Goal: Task Accomplishment & Management: Complete application form

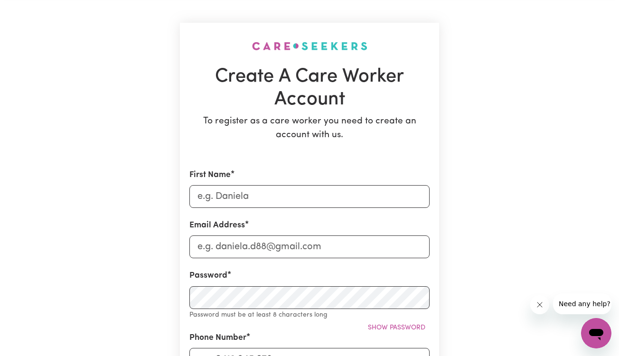
scroll to position [42, 0]
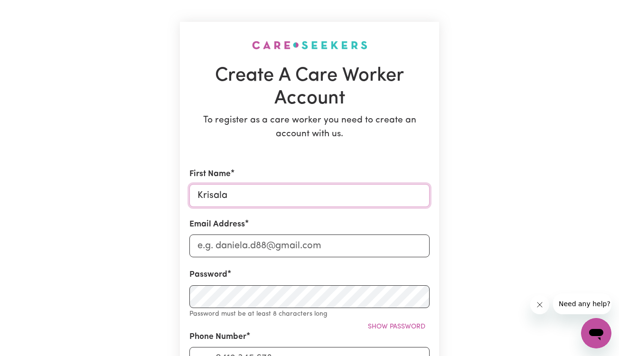
click at [290, 199] on input "Krisala" at bounding box center [309, 195] width 240 height 23
type input "[PERSON_NAME]"
click at [253, 238] on input "Email Address" at bounding box center [309, 245] width 240 height 23
type input "[EMAIL_ADDRESS][DOMAIN_NAME]"
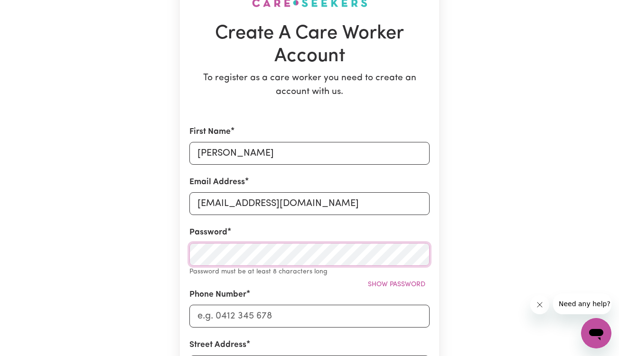
scroll to position [88, 0]
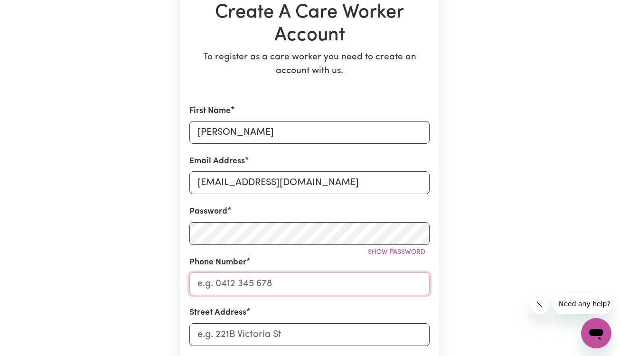
scroll to position [125, 0]
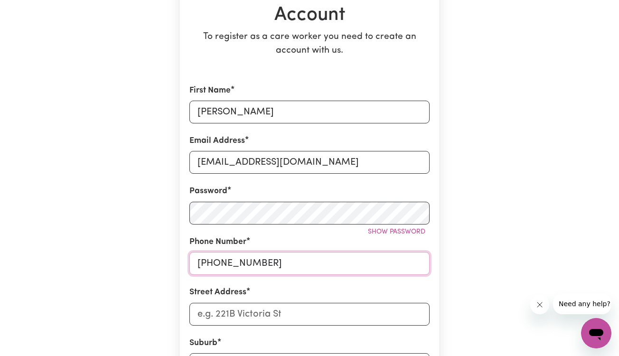
type input "[PHONE_NUMBER]"
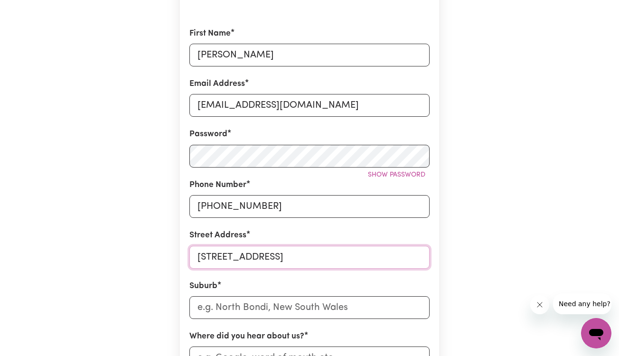
scroll to position [200, 0]
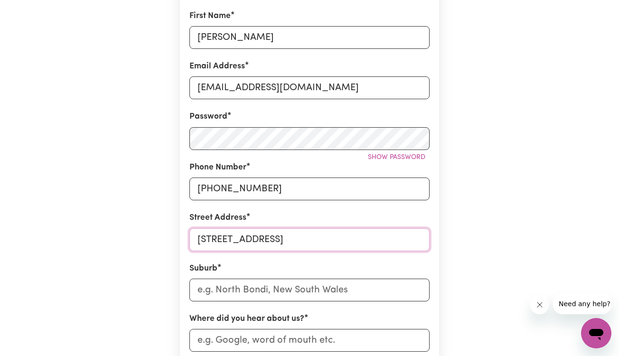
type input "[STREET_ADDRESS]"
click at [255, 285] on input "text" at bounding box center [309, 290] width 240 height 23
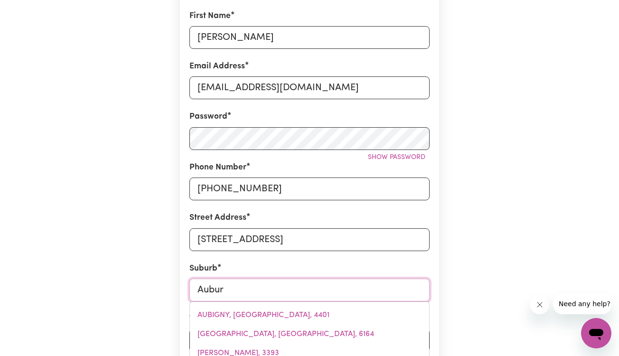
type input "Auburn"
type input "[GEOGRAPHIC_DATA], [GEOGRAPHIC_DATA], 2144"
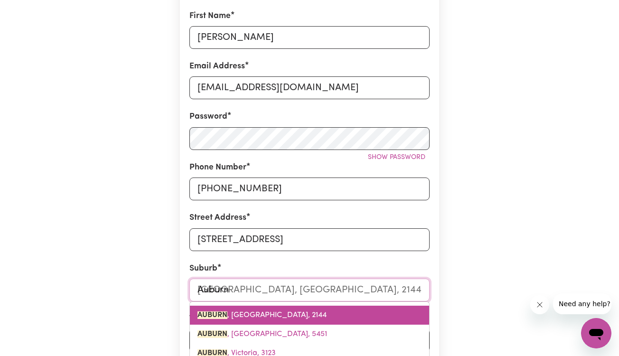
click at [256, 311] on span "[GEOGRAPHIC_DATA] , [GEOGRAPHIC_DATA], 2144" at bounding box center [261, 315] width 129 height 8
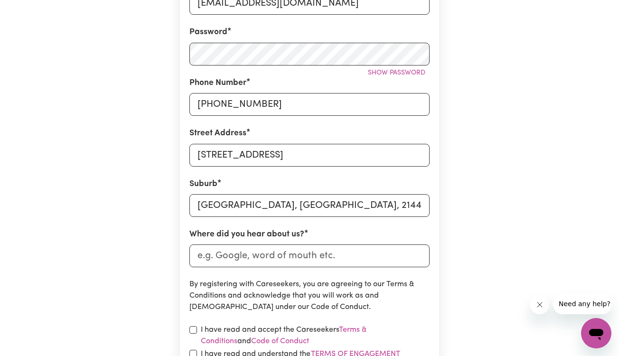
scroll to position [297, 0]
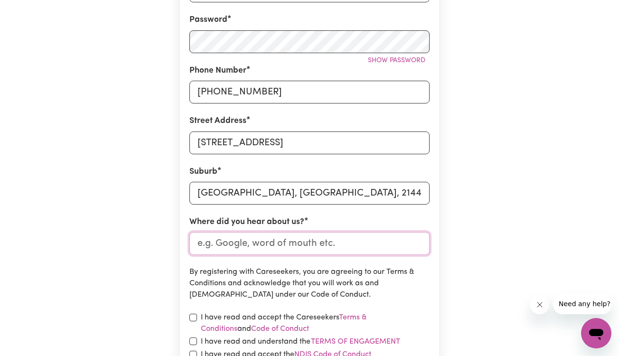
click at [285, 248] on input "Where did you hear about us?" at bounding box center [309, 243] width 240 height 23
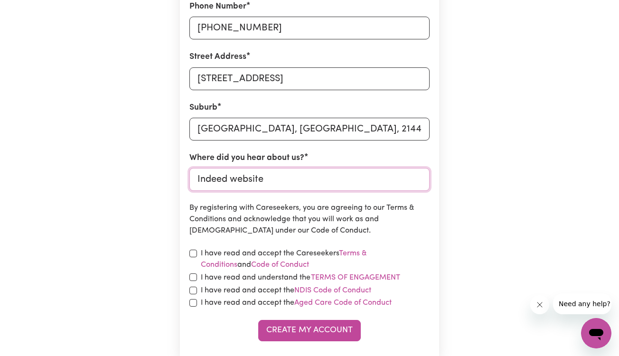
scroll to position [363, 0]
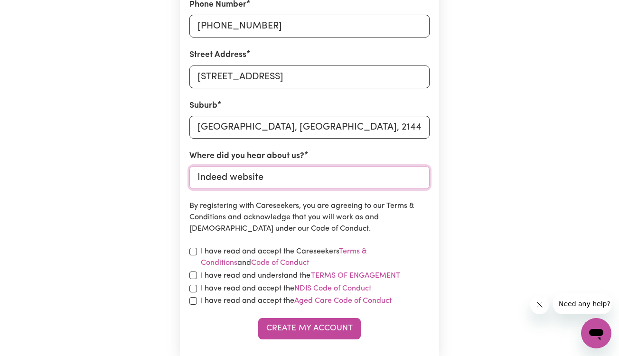
type input "Indeed website"
click at [194, 248] on input "checkbox" at bounding box center [193, 252] width 8 height 8
checkbox input "true"
click at [194, 276] on input "checkbox" at bounding box center [193, 276] width 8 height 8
checkbox input "true"
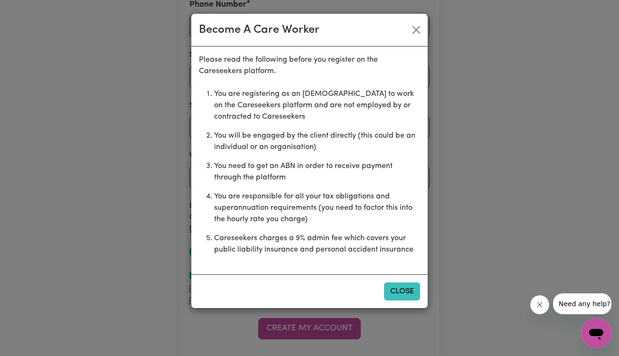
click at [394, 291] on button "Close" at bounding box center [402, 291] width 36 height 18
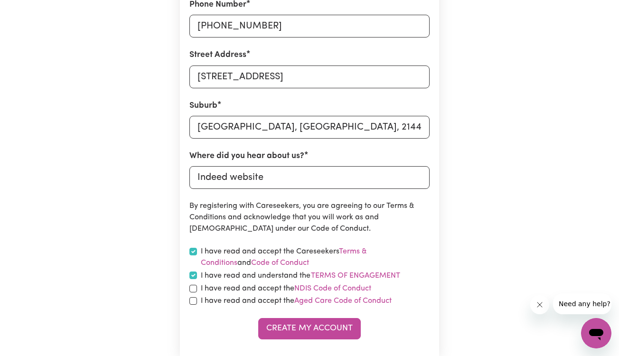
click at [194, 289] on input "checkbox" at bounding box center [193, 289] width 8 height 8
checkbox input "true"
click at [193, 302] on input "checkbox" at bounding box center [193, 301] width 8 height 8
checkbox input "true"
click at [317, 324] on button "Create My Account" at bounding box center [309, 328] width 103 height 21
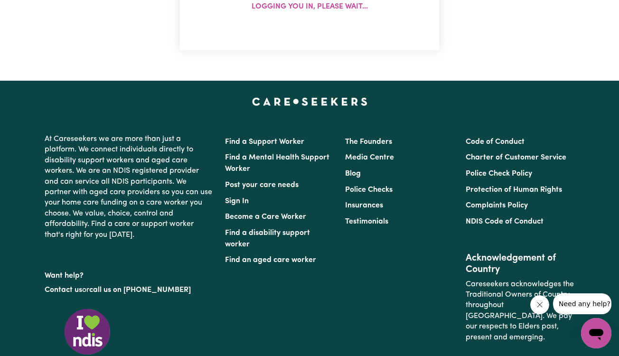
scroll to position [0, 0]
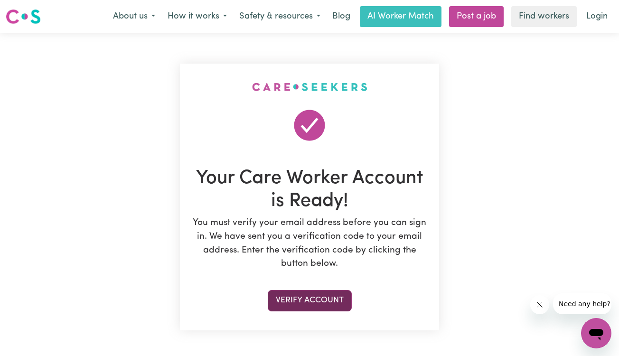
click at [317, 298] on button "Verify Account" at bounding box center [310, 300] width 84 height 21
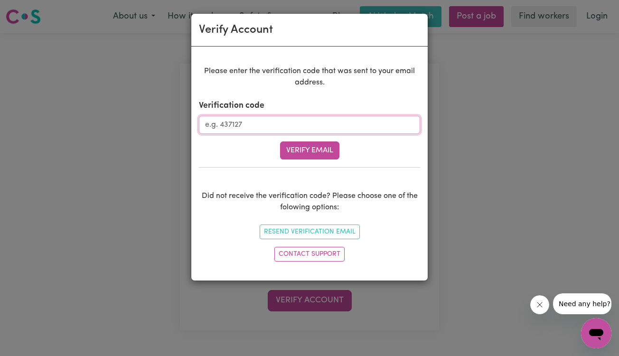
click at [309, 128] on input "Verification code" at bounding box center [309, 125] width 221 height 18
type input "808410"
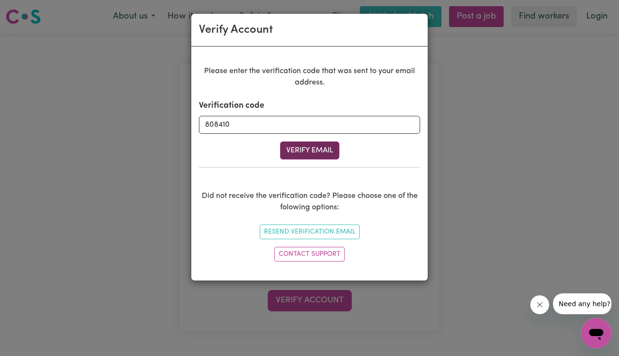
click at [294, 148] on button "Verify Email" at bounding box center [309, 150] width 59 height 18
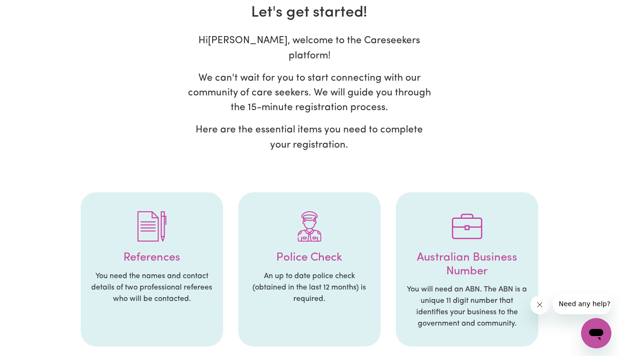
scroll to position [58, 0]
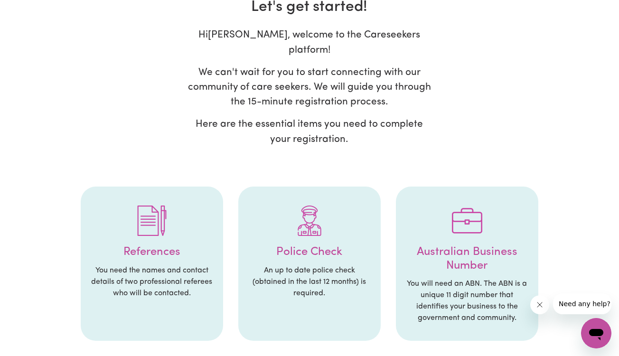
click at [162, 225] on div at bounding box center [151, 220] width 123 height 49
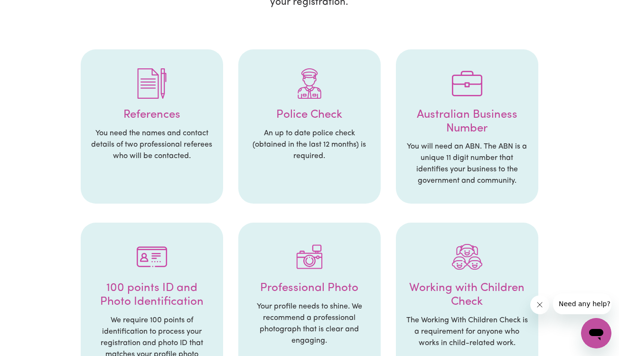
scroll to position [197, 0]
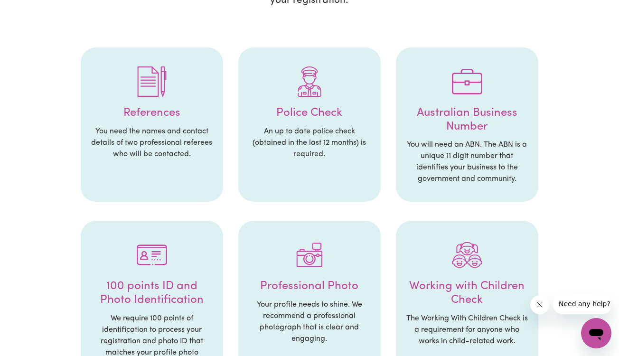
click at [151, 81] on img at bounding box center [152, 81] width 30 height 30
click at [152, 70] on img at bounding box center [152, 81] width 30 height 30
click at [159, 106] on h4 "References" at bounding box center [151, 113] width 123 height 14
click at [153, 106] on h4 "References" at bounding box center [151, 113] width 123 height 14
click at [155, 74] on img at bounding box center [152, 81] width 30 height 30
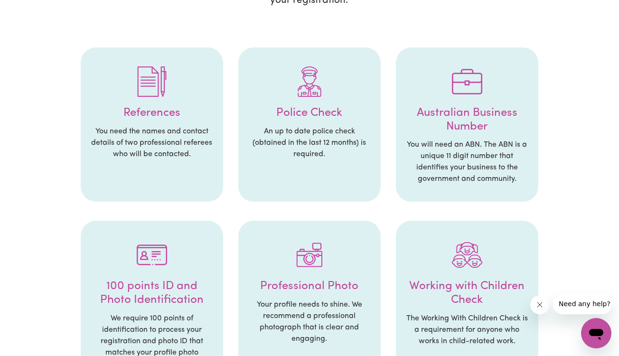
click at [155, 74] on img at bounding box center [152, 81] width 30 height 30
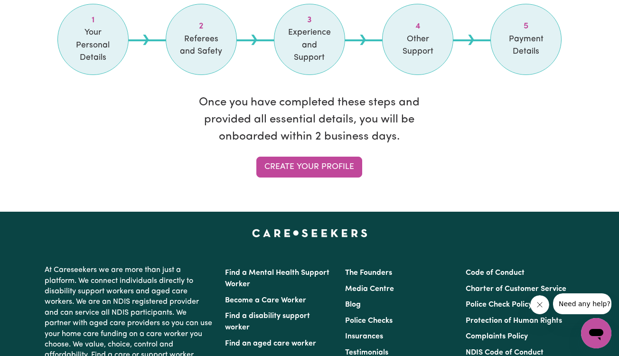
scroll to position [866, 0]
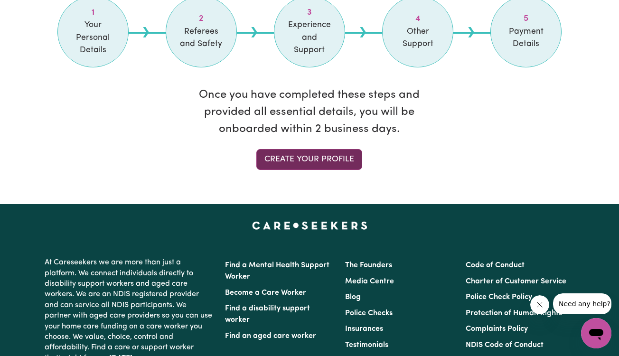
click at [299, 149] on link "Create your profile" at bounding box center [309, 159] width 106 height 21
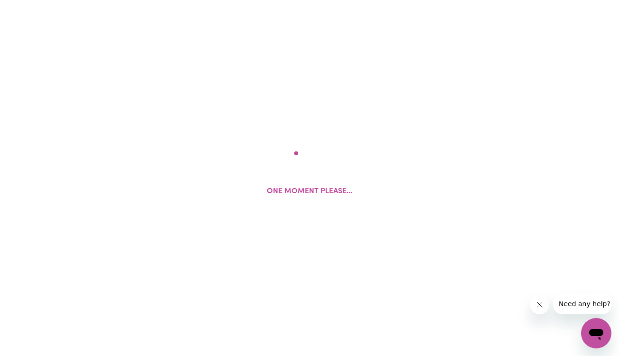
select select "Studying a healthcare related degree or qualification"
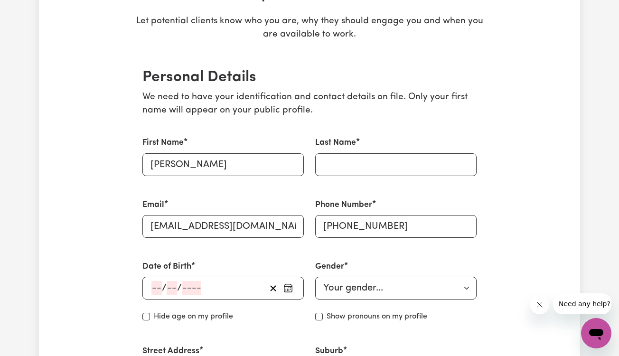
scroll to position [175, 0]
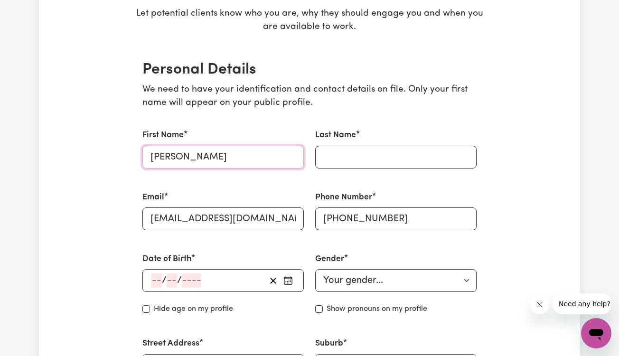
drag, startPoint x: 183, startPoint y: 155, endPoint x: 210, endPoint y: 155, distance: 26.6
type input "Krisala"
click at [339, 155] on input "Last Name" at bounding box center [395, 157] width 161 height 23
type input "[PERSON_NAME]"
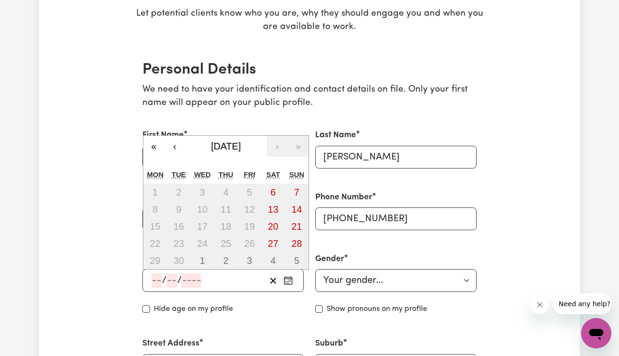
click at [158, 275] on input "number" at bounding box center [156, 280] width 10 height 14
type input "30"
type input "03"
type input "200"
type input "[DATE]"
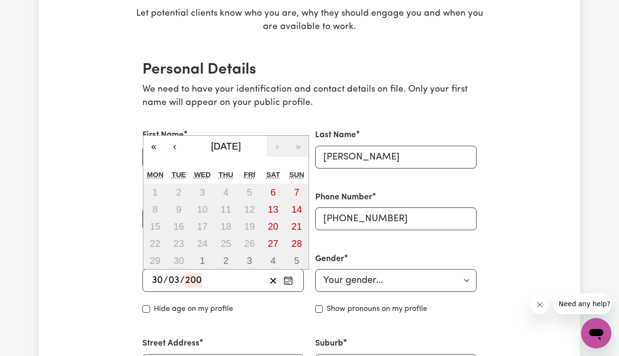
type input "3"
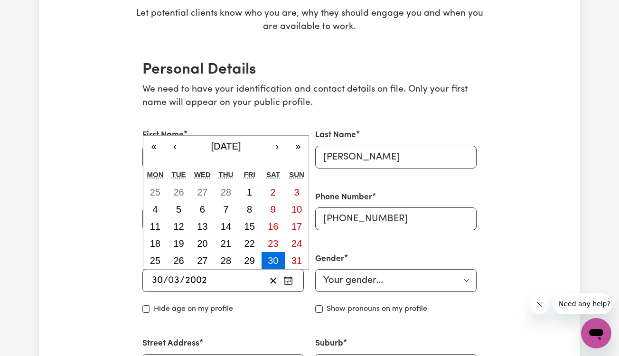
type input "2002"
click at [281, 308] on div "Hide age on my profile" at bounding box center [222, 308] width 161 height 11
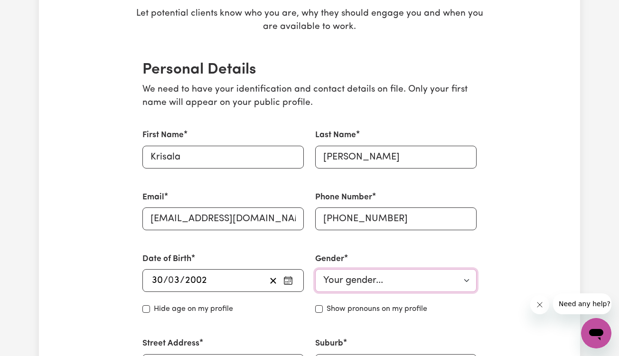
select select "[DEMOGRAPHIC_DATA]"
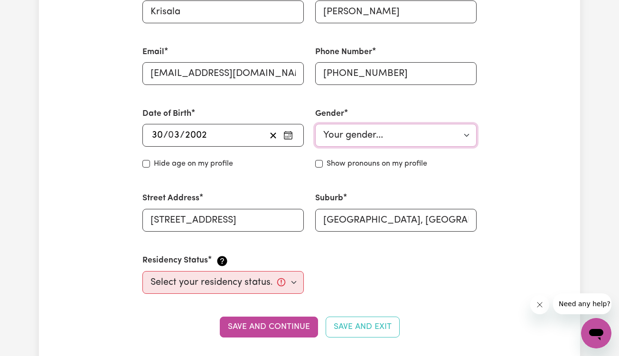
scroll to position [324, 0]
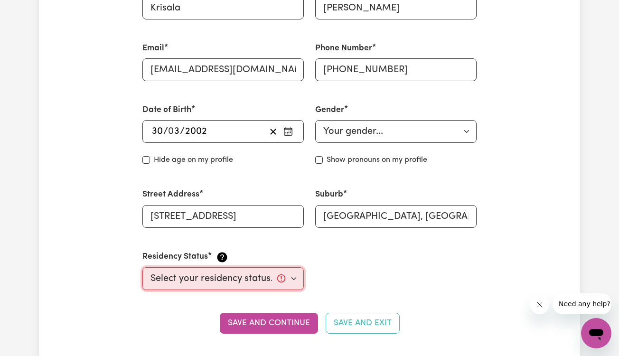
select select "Student Visa"
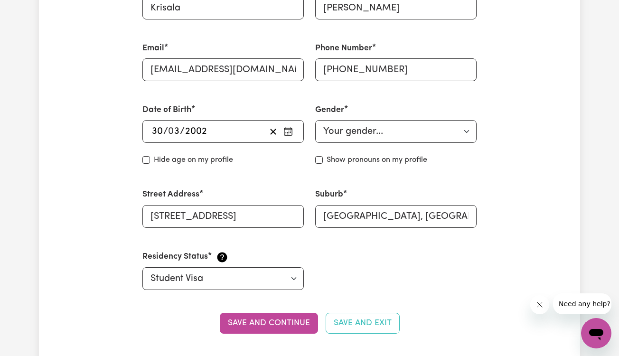
click at [272, 320] on button "Save and continue" at bounding box center [269, 323] width 98 height 21
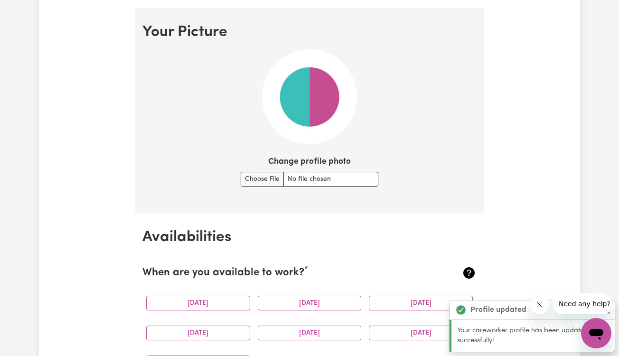
scroll to position [681, 0]
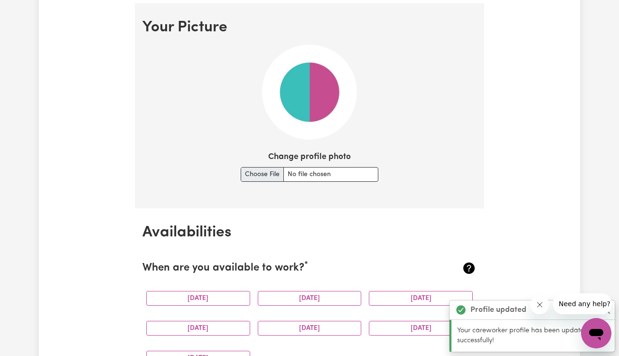
click at [266, 173] on input "Change profile photo" at bounding box center [310, 174] width 138 height 15
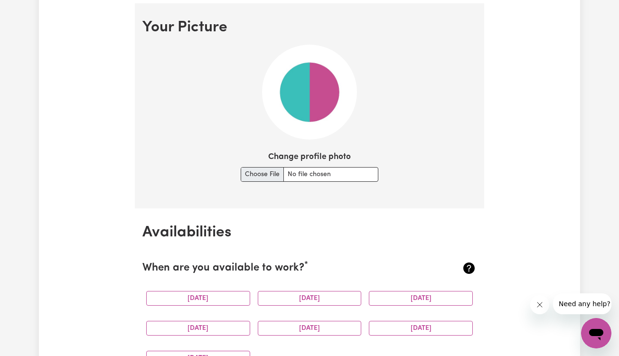
click at [309, 168] on input "Change profile photo" at bounding box center [310, 174] width 138 height 15
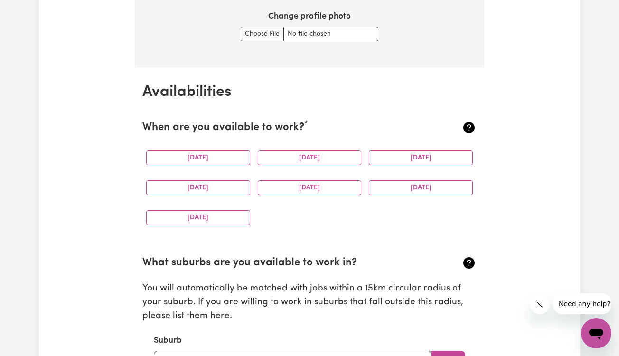
scroll to position [823, 0]
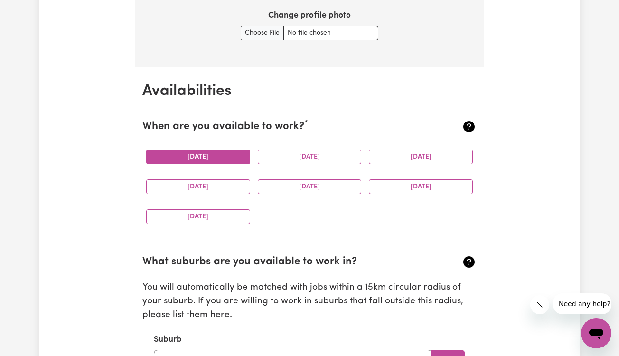
click at [233, 150] on button "[DATE]" at bounding box center [198, 157] width 104 height 15
click at [281, 156] on button "[DATE]" at bounding box center [310, 157] width 104 height 15
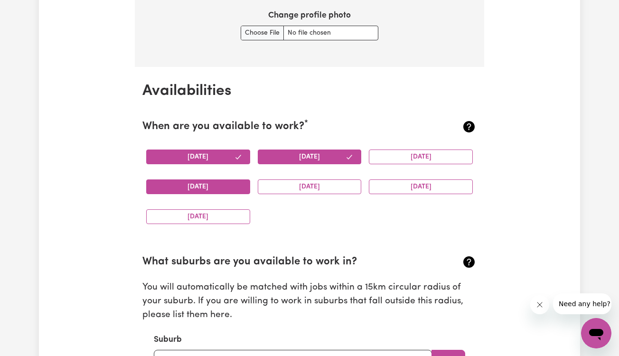
click at [215, 181] on button "[DATE]" at bounding box center [198, 186] width 104 height 15
click at [429, 188] on button "[DATE]" at bounding box center [421, 186] width 104 height 15
click at [222, 220] on div "[DATE]" at bounding box center [198, 217] width 112 height 30
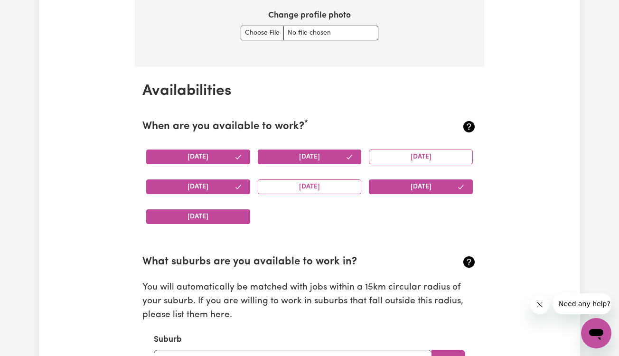
click at [224, 212] on button "[DATE]" at bounding box center [198, 216] width 104 height 15
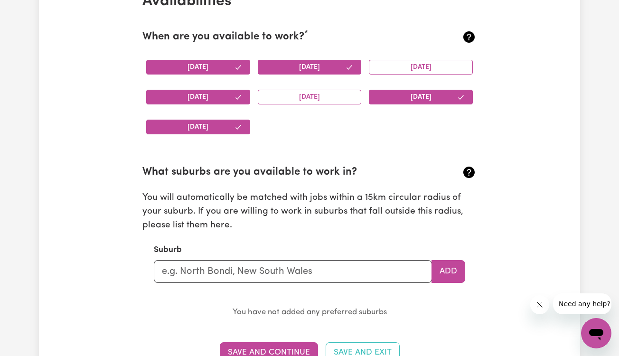
scroll to position [913, 0]
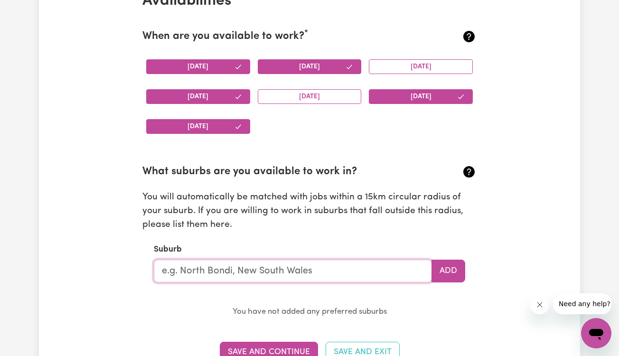
click at [213, 269] on input "text" at bounding box center [293, 271] width 278 height 23
type input "hor"
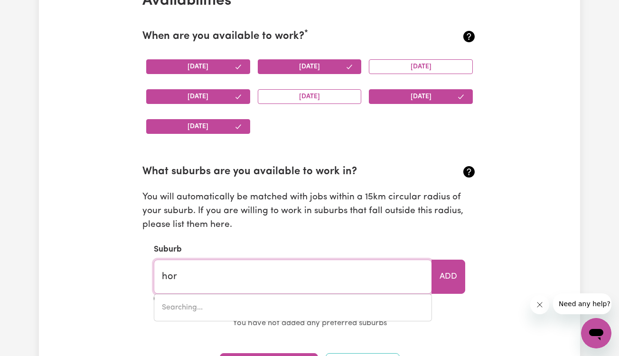
type input "horDERN VALE, [GEOGRAPHIC_DATA], 3238"
type input "horn"
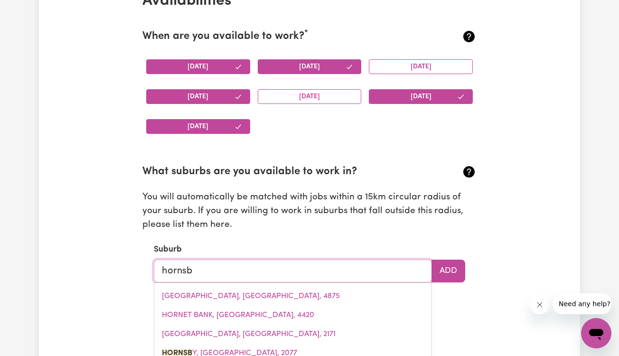
type input "[PERSON_NAME]"
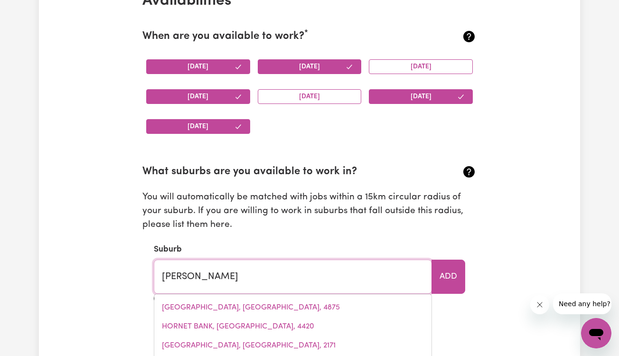
type input "[GEOGRAPHIC_DATA], [GEOGRAPHIC_DATA], 2077"
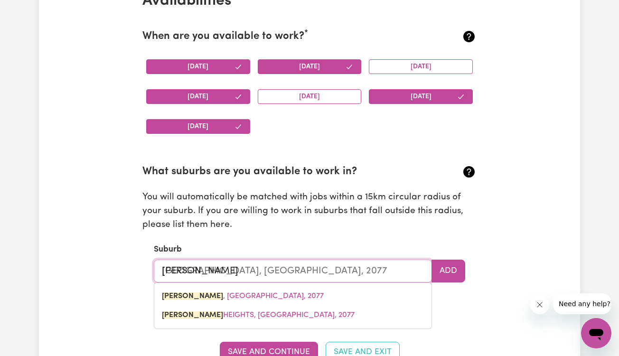
type input "[PERSON_NAME]"
type input "[GEOGRAPHIC_DATA], [GEOGRAPHIC_DATA], 2077"
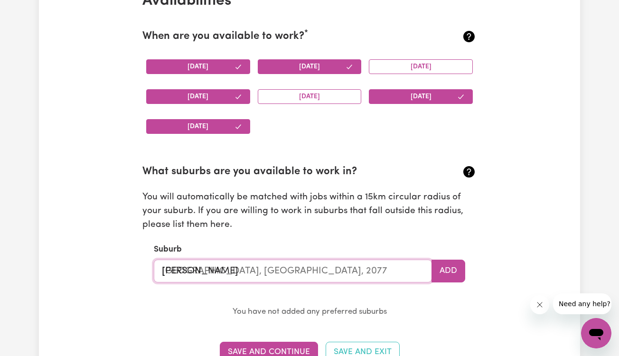
type input "[GEOGRAPHIC_DATA], [GEOGRAPHIC_DATA], 2077"
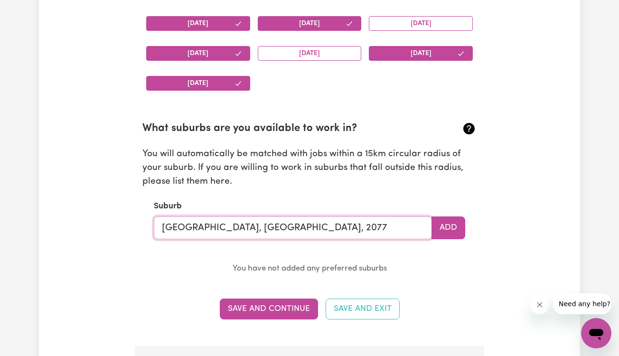
scroll to position [970, 0]
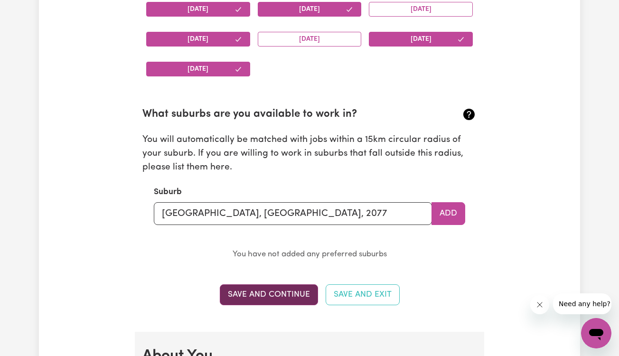
click at [280, 288] on button "Save and Continue" at bounding box center [269, 294] width 98 height 21
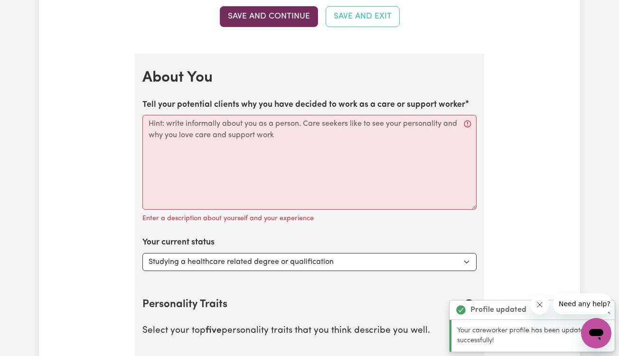
scroll to position [1296, 0]
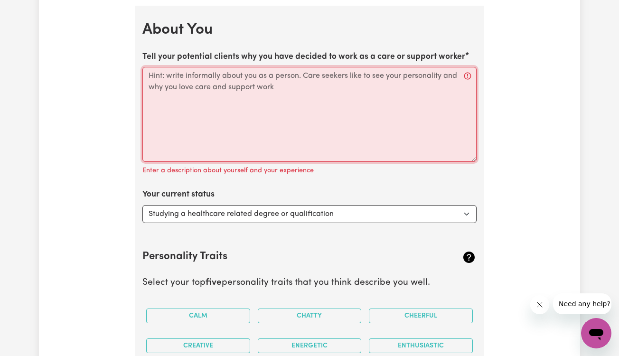
click at [309, 113] on textarea "Tell your potential clients why you have decided to work as a care or support w…" at bounding box center [309, 114] width 334 height 95
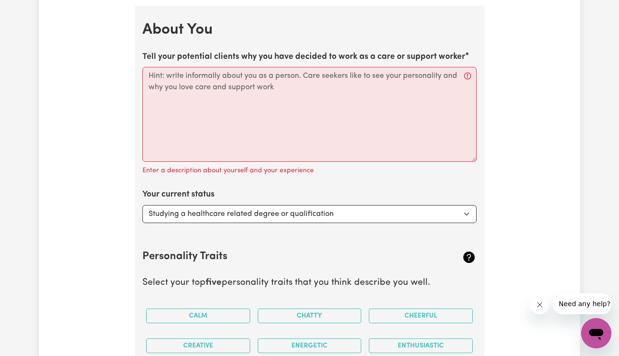
drag, startPoint x: 144, startPoint y: 47, endPoint x: 281, endPoint y: 84, distance: 141.5
click at [281, 84] on div "Tell your potential clients why you have decided to work as a care or support w…" at bounding box center [309, 114] width 334 height 126
copy label "Tell your potential clients why you have decided to work as a care or support w…"
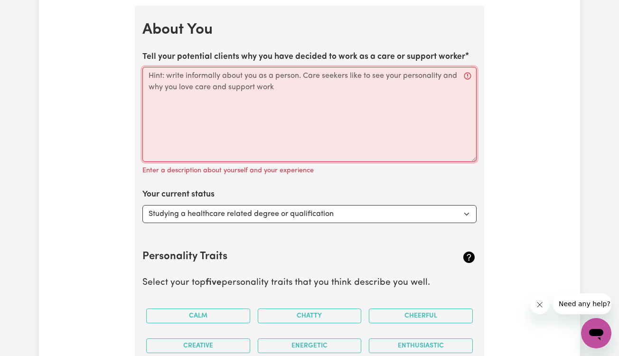
click at [202, 110] on textarea "Tell your potential clients why you have decided to work as a care or support w…" at bounding box center [309, 114] width 334 height 95
paste textarea "I chose to work as a care and support worker because I am passionate about cont…"
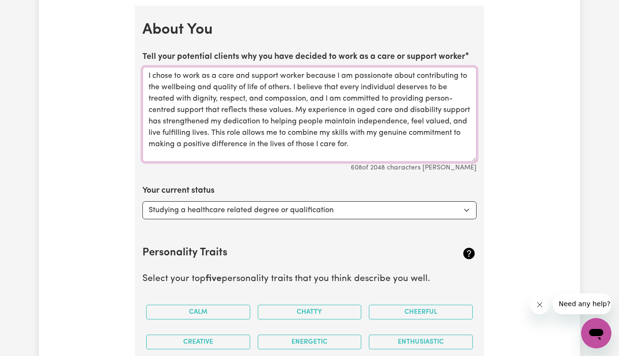
type textarea "I chose to work as a care and support worker because I am passionate about cont…"
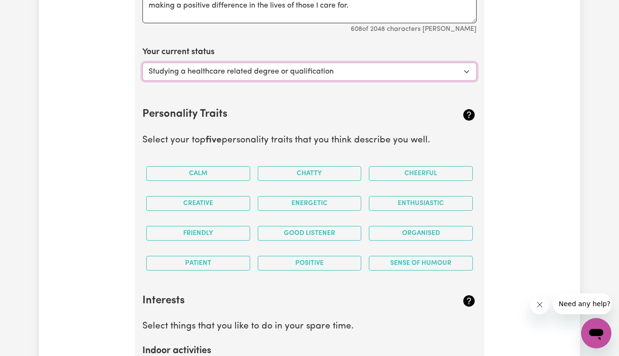
scroll to position [1436, 0]
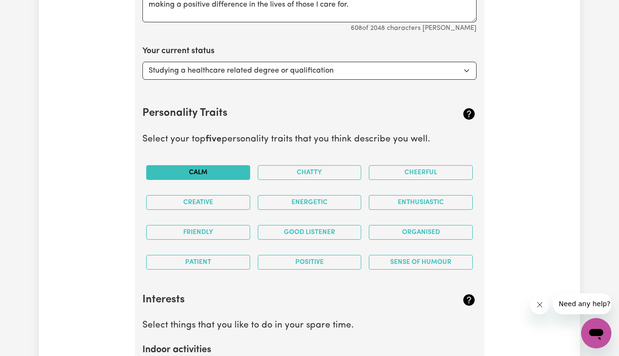
click at [218, 169] on button "Calm" at bounding box center [198, 172] width 104 height 15
click at [278, 198] on button "Energetic" at bounding box center [310, 202] width 104 height 15
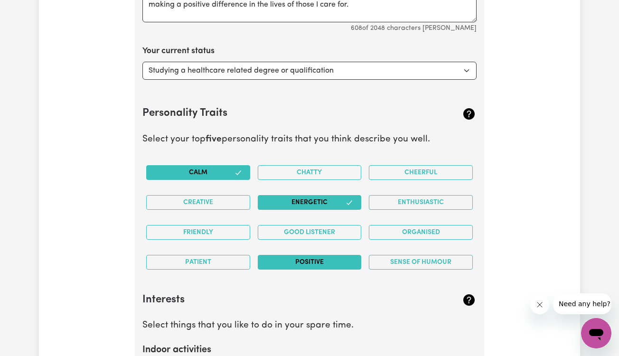
click at [285, 258] on button "Positive" at bounding box center [310, 262] width 104 height 15
click at [281, 227] on button "Good Listener" at bounding box center [310, 232] width 104 height 15
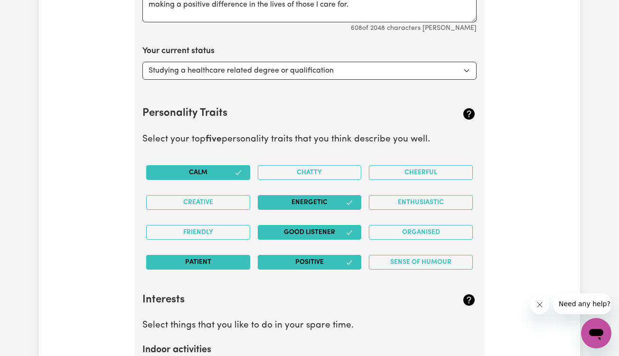
click at [226, 259] on button "Patient" at bounding box center [198, 262] width 104 height 15
click at [227, 225] on button "Friendly" at bounding box center [198, 232] width 104 height 15
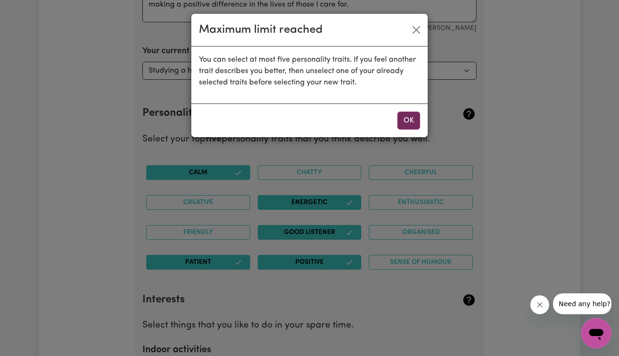
click at [404, 122] on button "OK" at bounding box center [408, 121] width 23 height 18
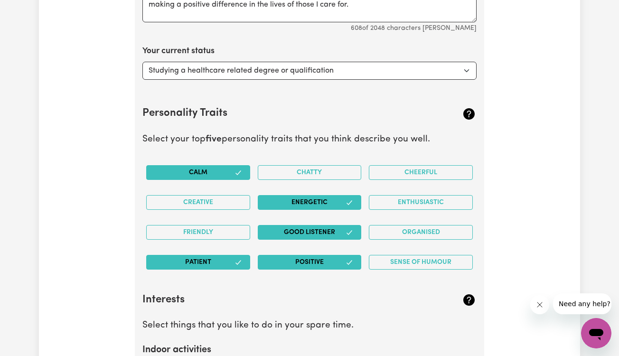
click at [310, 225] on button "Good Listener" at bounding box center [310, 232] width 104 height 15
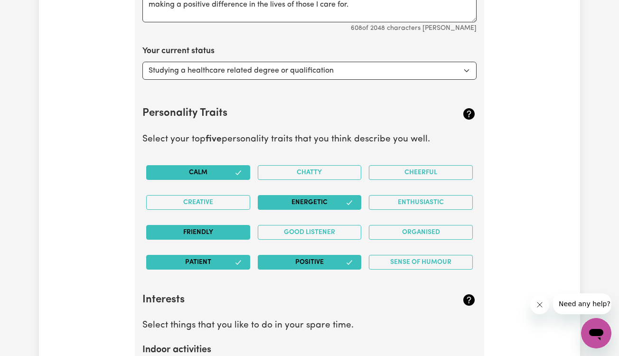
click at [235, 225] on button "Friendly" at bounding box center [198, 232] width 104 height 15
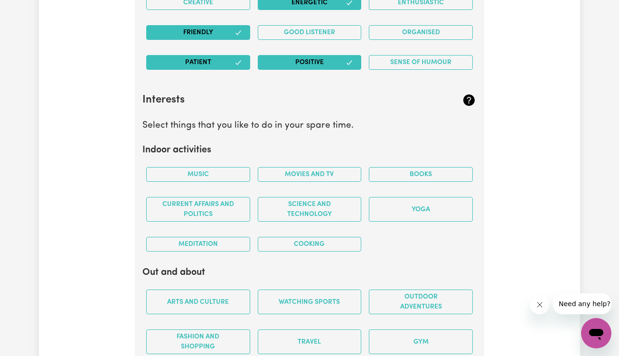
scroll to position [1636, 0]
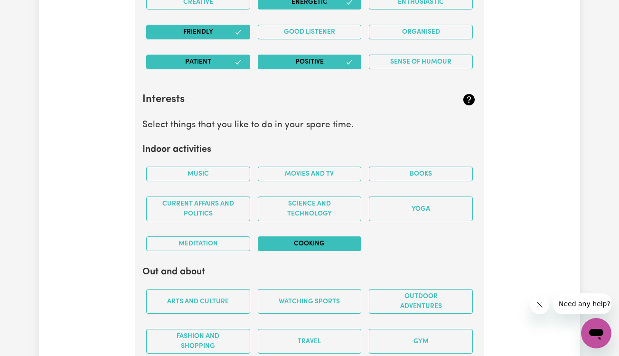
click at [287, 239] on button "Cooking" at bounding box center [310, 243] width 104 height 15
click at [281, 169] on button "Movies and TV" at bounding box center [310, 174] width 104 height 15
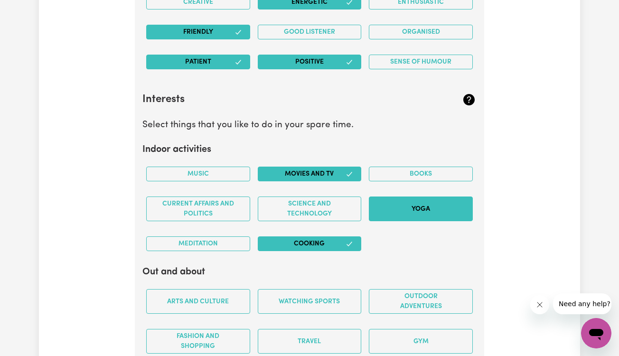
click at [403, 206] on button "Yoga" at bounding box center [421, 209] width 104 height 25
click at [174, 167] on button "Music" at bounding box center [198, 174] width 104 height 15
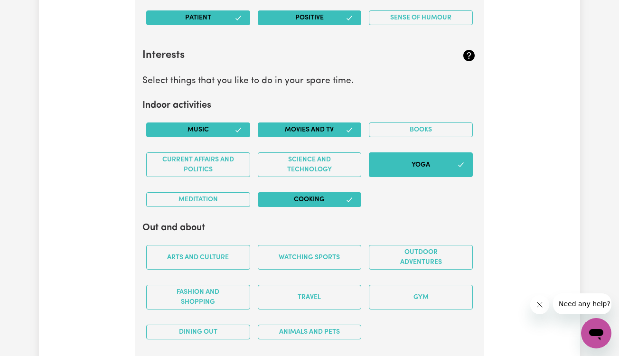
scroll to position [1684, 0]
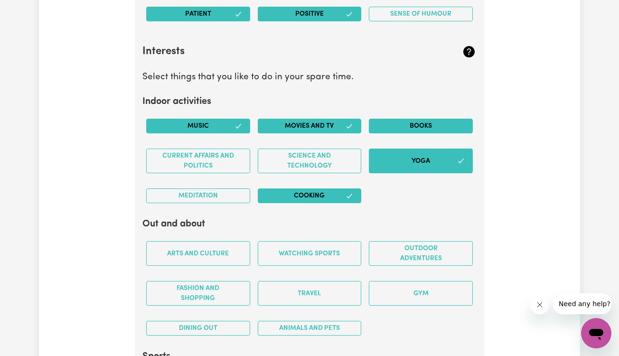
click at [420, 122] on button "Books" at bounding box center [421, 126] width 104 height 15
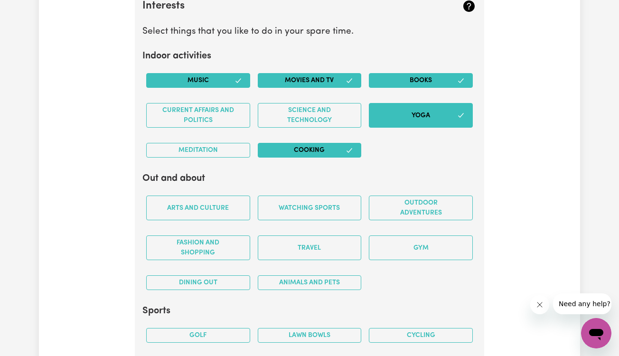
scroll to position [1731, 0]
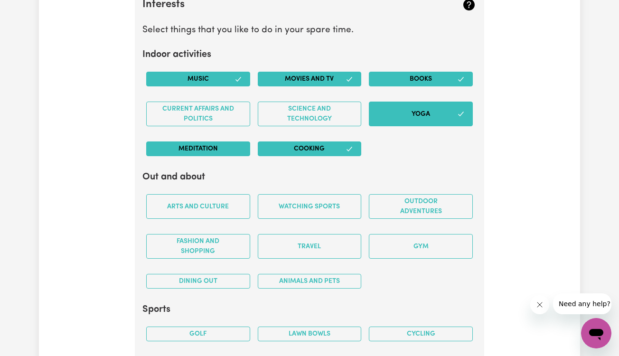
click at [189, 143] on button "Meditation" at bounding box center [198, 148] width 104 height 15
click at [194, 145] on button "Meditation" at bounding box center [198, 148] width 104 height 15
click at [216, 144] on button "Meditation" at bounding box center [198, 148] width 104 height 15
click at [429, 110] on button "Yoga" at bounding box center [421, 114] width 104 height 25
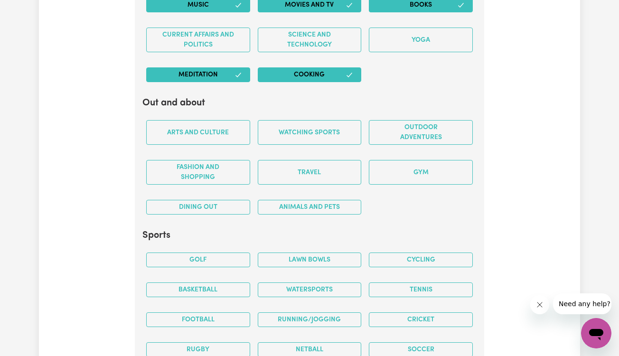
scroll to position [1808, 0]
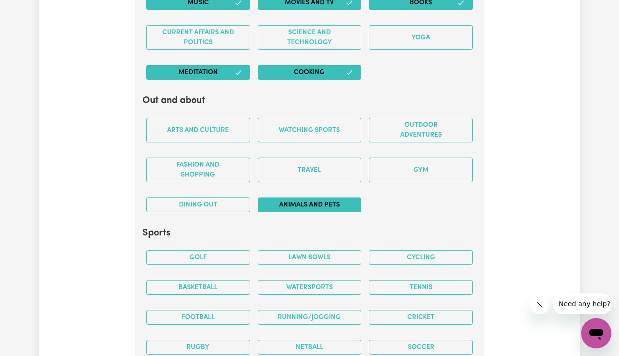
click at [284, 197] on button "Animals and pets" at bounding box center [310, 204] width 104 height 15
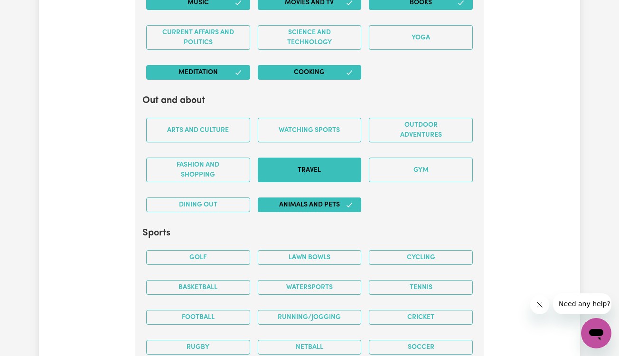
click at [310, 163] on button "Travel" at bounding box center [310, 170] width 104 height 25
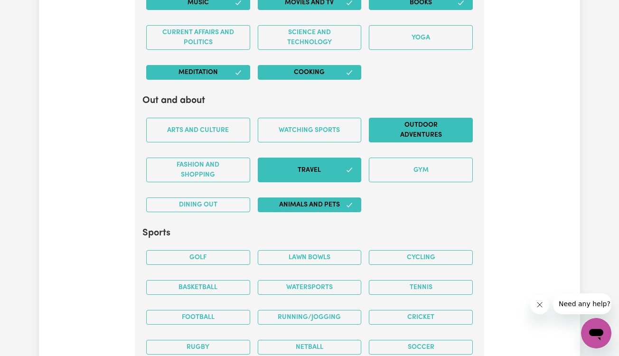
click at [390, 118] on button "Outdoor adventures" at bounding box center [421, 130] width 104 height 25
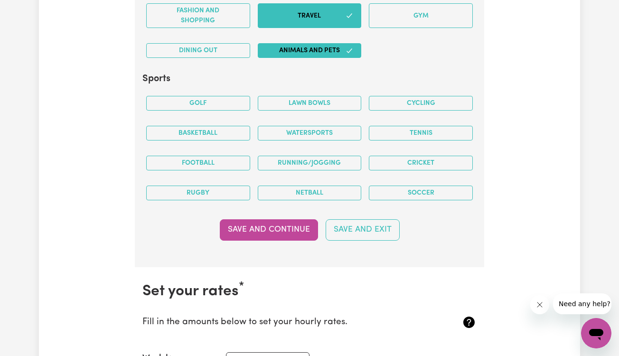
scroll to position [1962, 0]
click at [210, 118] on div "Basketball" at bounding box center [198, 133] width 112 height 30
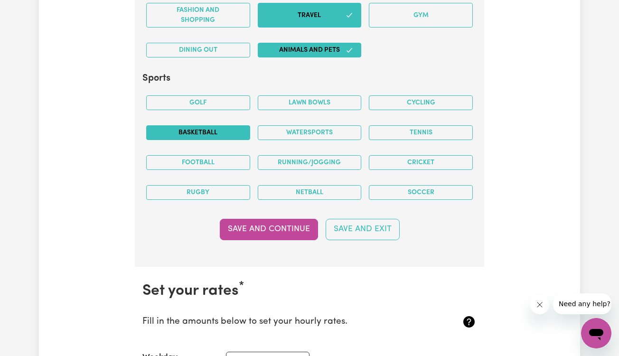
click at [210, 127] on button "Basketball" at bounding box center [198, 132] width 104 height 15
click at [413, 126] on button "Tennis" at bounding box center [421, 132] width 104 height 15
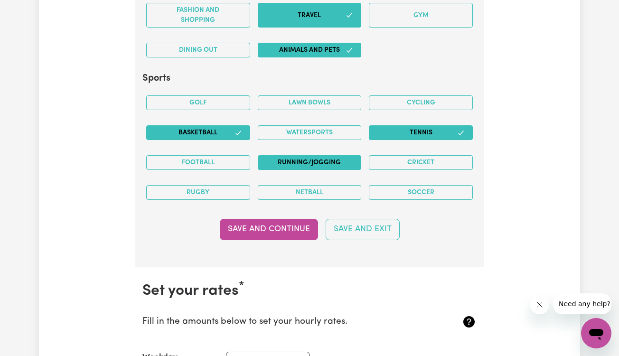
click at [327, 160] on button "Running/Jogging" at bounding box center [310, 162] width 104 height 15
click at [270, 220] on button "Save and Continue" at bounding box center [269, 229] width 98 height 21
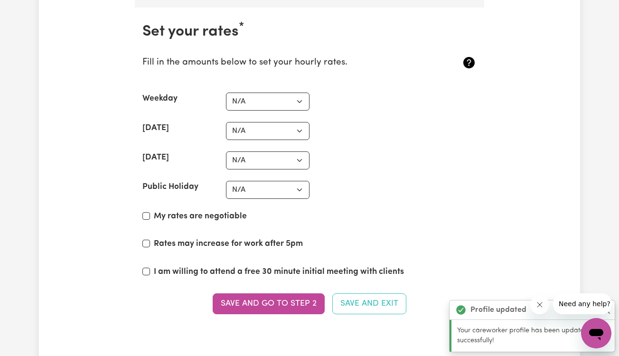
scroll to position [2221, 0]
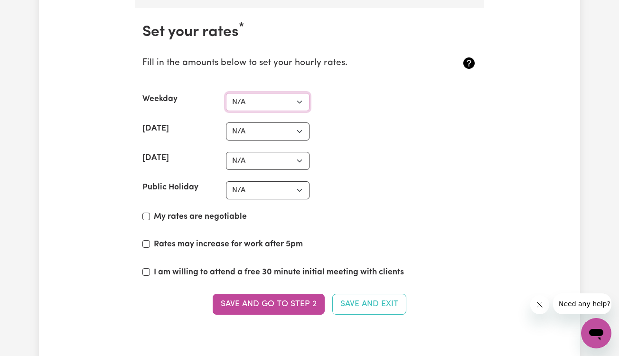
select select "39"
select select "44"
select select "50"
select select "65"
click at [148, 268] on input "I am willing to attend a free 30 minute initial meeting with clients" at bounding box center [146, 272] width 8 height 8
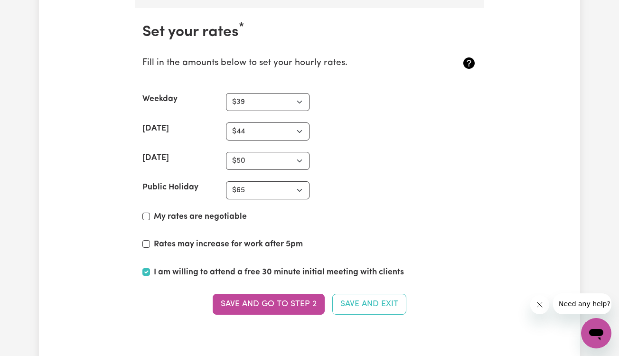
checkbox input "true"
click at [268, 301] on button "Save and go to Step 2" at bounding box center [269, 304] width 112 height 21
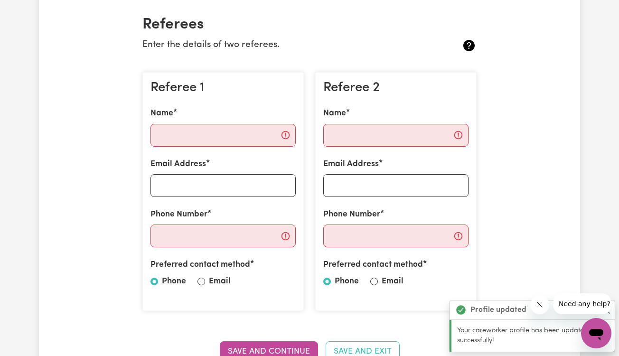
scroll to position [223, 0]
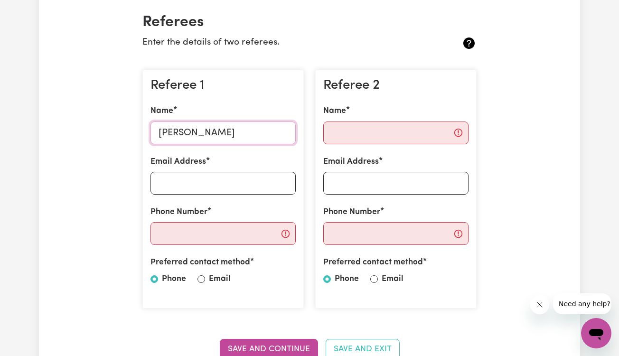
type input "[PERSON_NAME]"
type input ","
type input "[PERSON_NAME][EMAIL_ADDRESS][DOMAIN_NAME]"
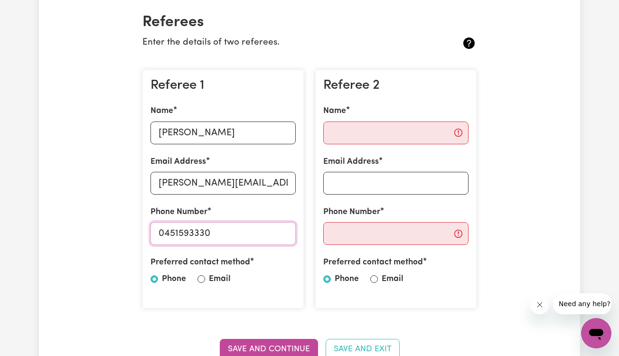
type input "0451593330"
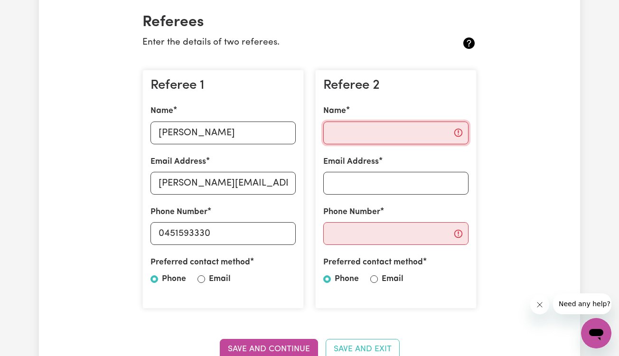
scroll to position [229, 0]
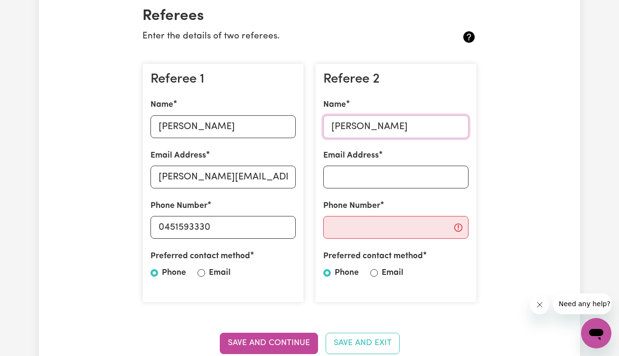
type input "[PERSON_NAME]"
type input "[EMAIL_ADDRESS][DOMAIN_NAME]"
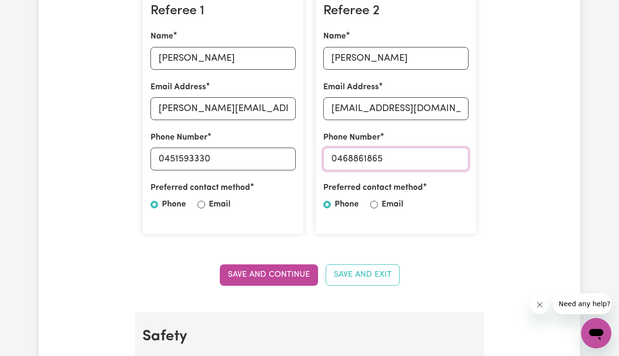
scroll to position [298, 0]
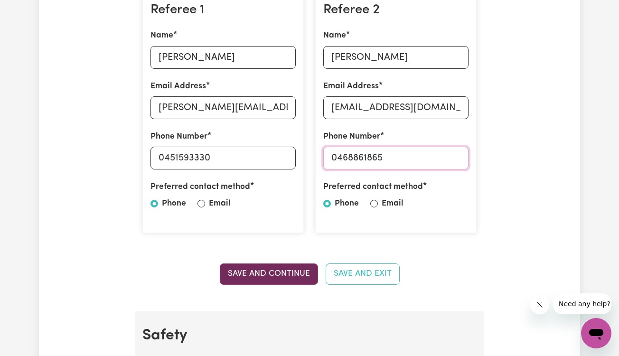
type input "0468861865"
click at [276, 268] on button "Save and Continue" at bounding box center [269, 273] width 98 height 21
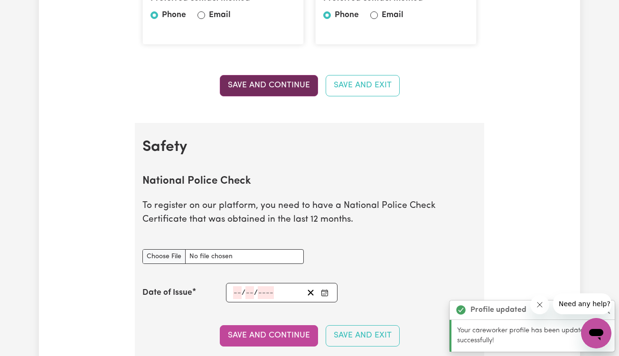
scroll to position [607, 0]
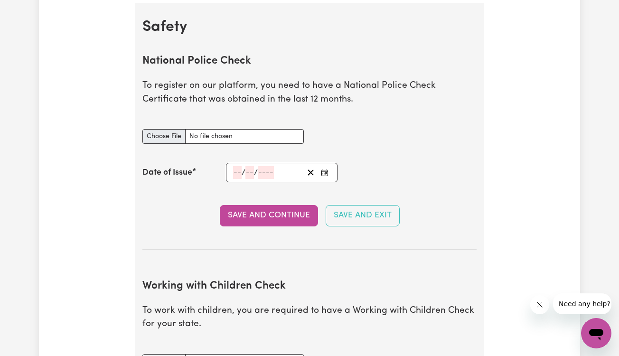
click at [168, 134] on input "National Police Check document" at bounding box center [222, 136] width 161 height 15
type input "C:\fakepath\IMG_3187.jpeg"
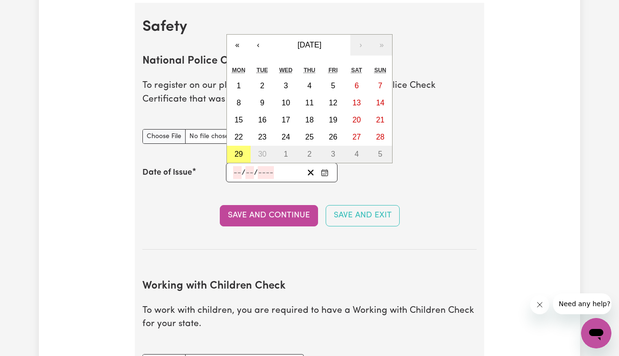
click at [234, 167] on input "number" at bounding box center [237, 172] width 9 height 13
type input "13"
type input "03"
type input "0002-03-13"
type input "3"
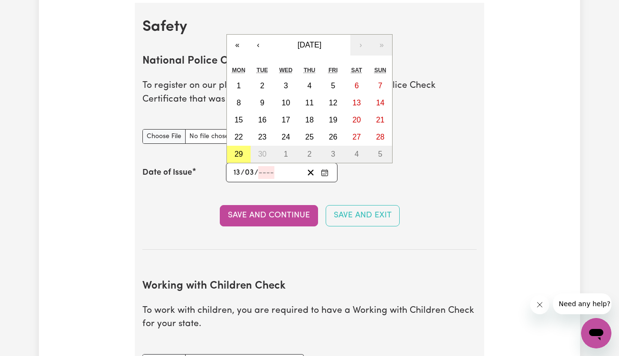
type input "2"
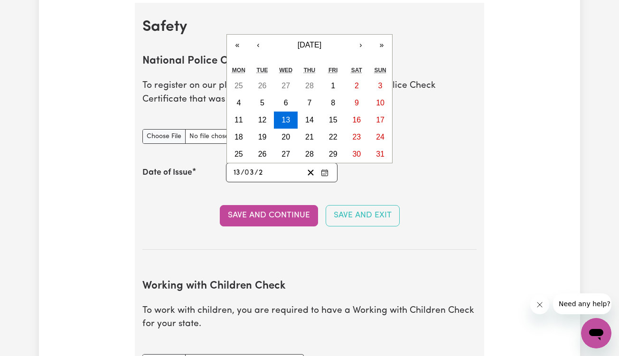
type input "0020-03-13"
type input "20"
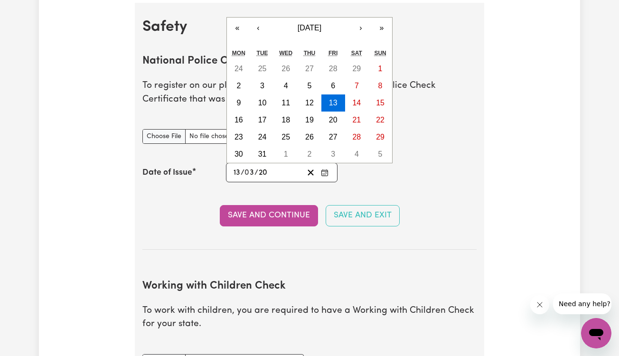
type input "0202-03-13"
type input "202"
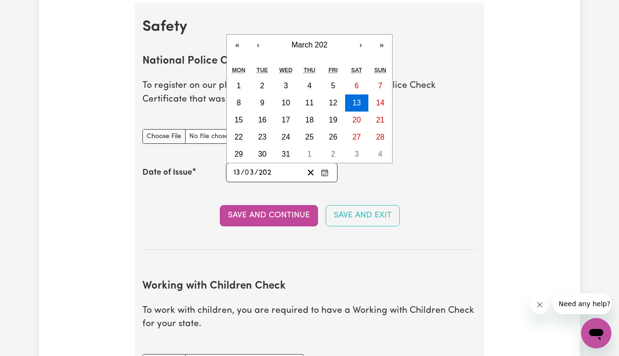
type input "[DATE]"
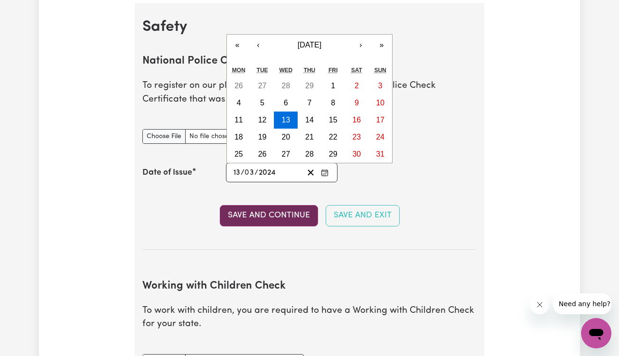
type input "2024"
click at [276, 206] on button "Save and Continue" at bounding box center [269, 215] width 98 height 21
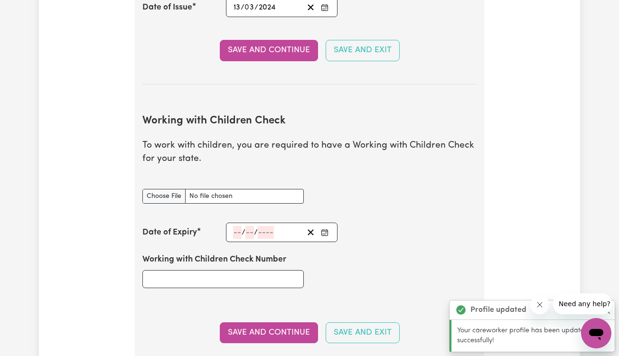
scroll to position [858, 0]
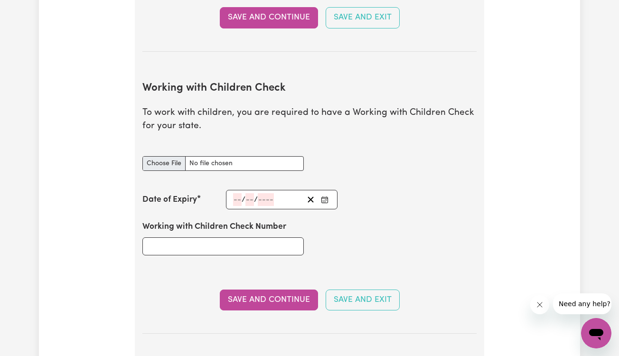
click at [174, 156] on input "Working with Children Check document" at bounding box center [222, 163] width 161 height 15
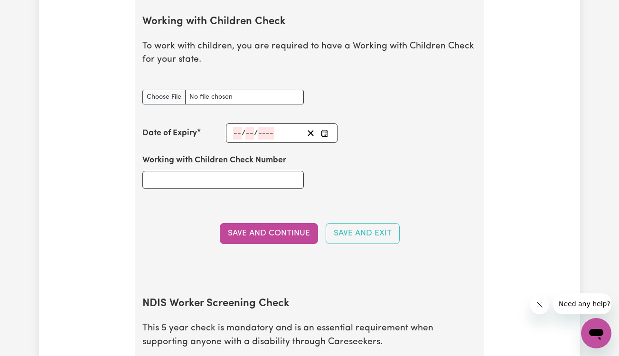
scroll to position [925, 0]
click at [158, 99] on input "Working with Children Check document" at bounding box center [222, 97] width 161 height 15
click at [171, 94] on input "Working with Children Check document" at bounding box center [222, 97] width 161 height 15
click at [179, 90] on input "Working with Children Check document" at bounding box center [222, 97] width 161 height 15
click at [161, 94] on input "Working with Children Check document" at bounding box center [222, 97] width 161 height 15
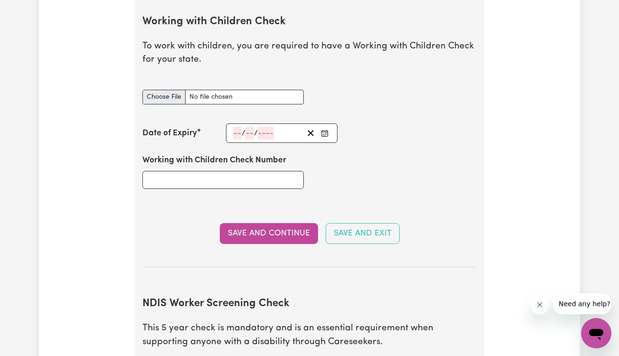
type input "C:\fakepath\IMG_3608.jpg"
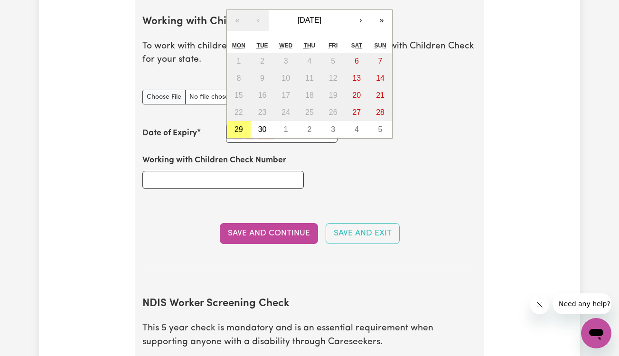
click at [233, 125] on div "/ / « ‹ [DATE] › » Mon Tue Wed Thu Fri Sat Sun 1 2 3 4 5 6 7 8 9 10 11 12 13 14…" at bounding box center [282, 132] width 112 height 19
type input "30"
click at [348, 194] on div "Working with Children Check Number" at bounding box center [310, 171] width 346 height 57
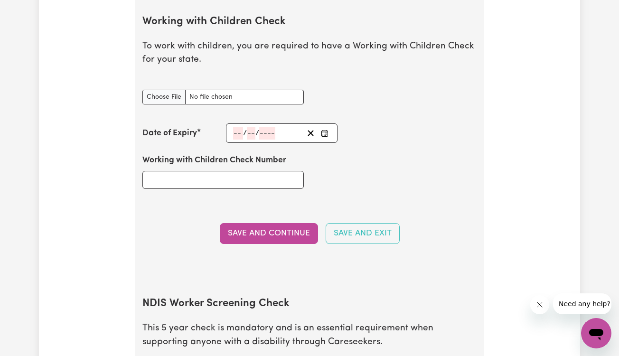
click at [248, 126] on div "/ / « ‹ [DATE] › » Mon Tue Wed Thu Fri Sat Sun 1 2 3 4 5 6 7 8 9 10 11 12 13 14…" at bounding box center [282, 132] width 112 height 19
click at [257, 143] on div "Working with Children Check Number" at bounding box center [223, 171] width 173 height 57
click at [237, 128] on div "/ / « ‹ [DATE] › » Mon Tue Wed Thu Fri Sat Sun 1 2 3 4 5 6 7 8 9 10 11 12 13 14…" at bounding box center [282, 132] width 112 height 19
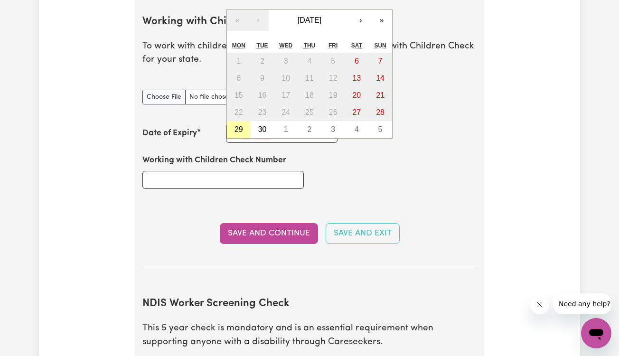
type input "30"
type input "09"
type input "202"
type input "[DATE]"
type input "9"
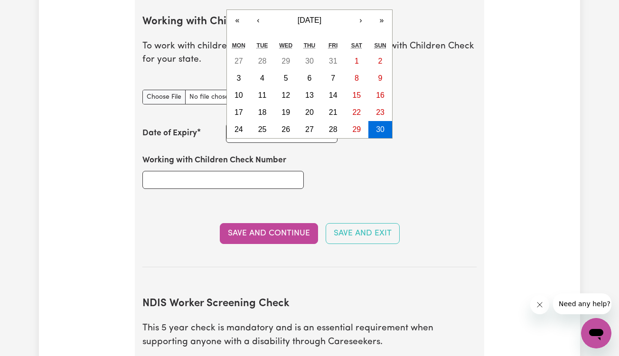
type input "2029"
click at [214, 204] on section "Working with Children Check To work with children, you are required to have a W…" at bounding box center [309, 133] width 334 height 267
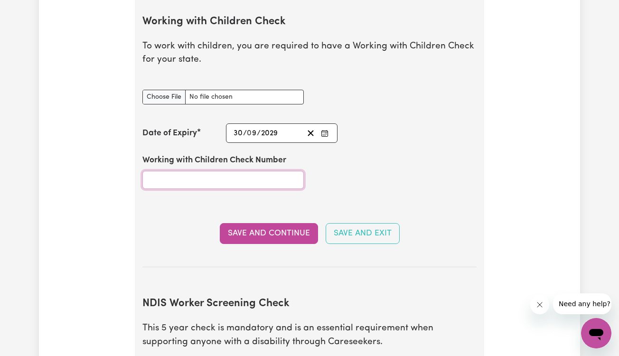
click at [215, 179] on input "Working with Children Check Number" at bounding box center [222, 180] width 161 height 18
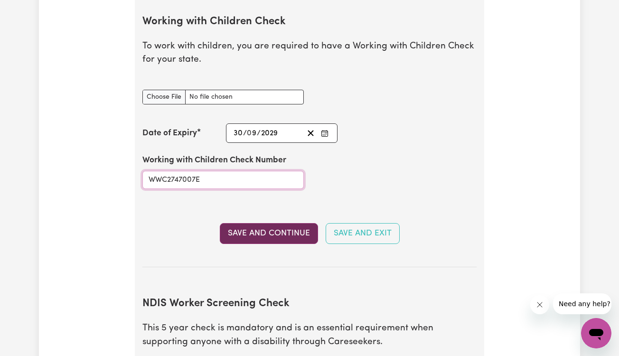
type input "WWC2747007E"
click at [286, 228] on button "Save and Continue" at bounding box center [269, 233] width 98 height 21
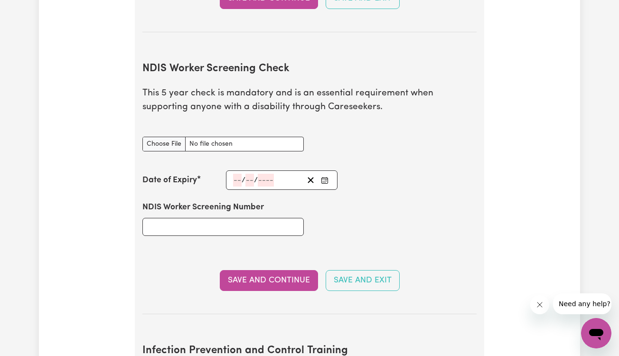
scroll to position [1214, 0]
click at [166, 139] on input "NDIS Worker Screening Check document" at bounding box center [222, 143] width 161 height 15
type input "C:\fakepath\IMG_3609.jpg"
click at [239, 173] on input "number" at bounding box center [237, 179] width 9 height 13
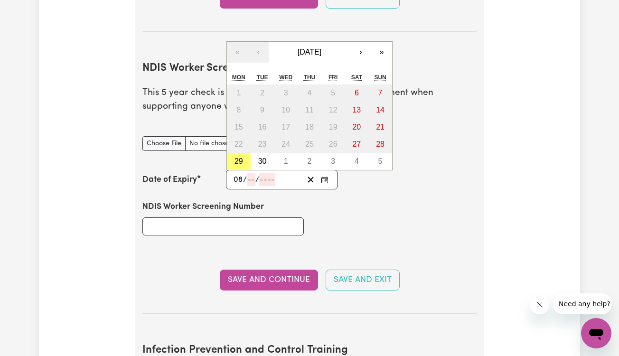
type input "08"
type input "03"
type input "202"
type input "[DATE]"
type input "8"
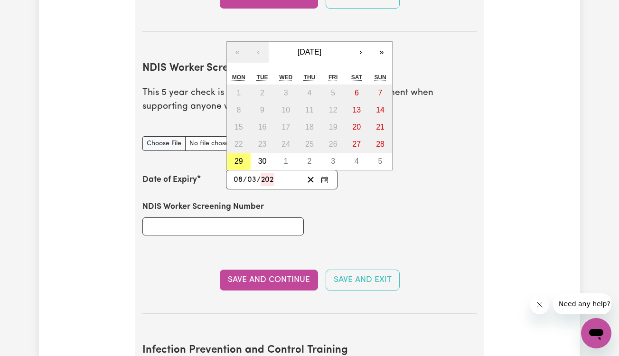
type input "3"
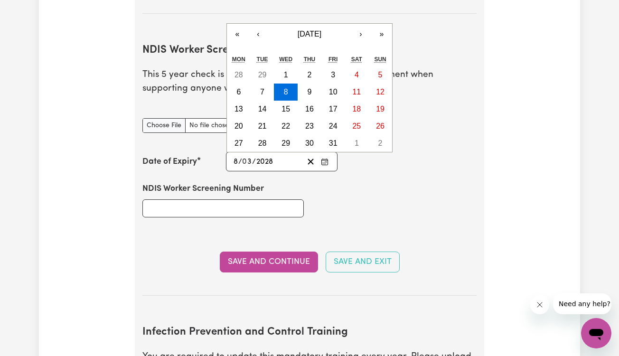
scroll to position [1236, 0]
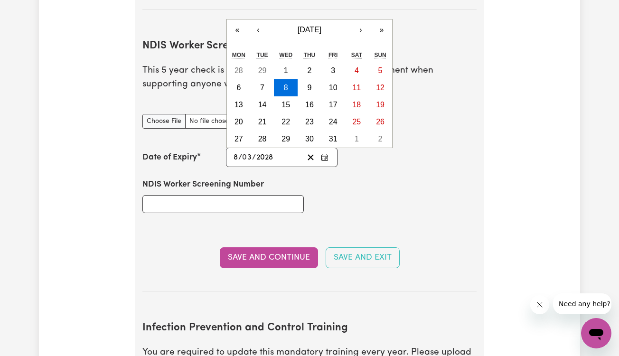
type input "2028"
click at [181, 203] on input "NDIS Worker Screening Number" at bounding box center [222, 204] width 161 height 18
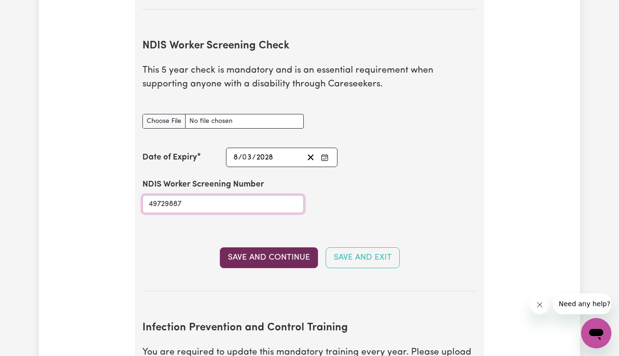
type input "49729887"
click at [249, 253] on button "Save and Continue" at bounding box center [269, 257] width 98 height 21
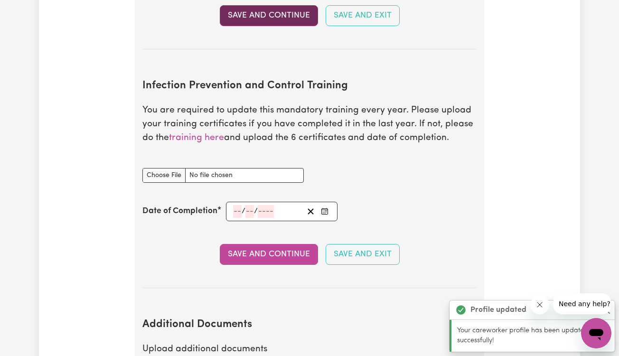
scroll to position [1536, 0]
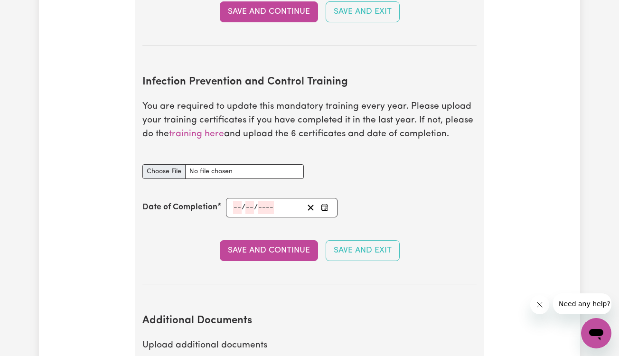
click at [169, 164] on input "Infection Prevention and Control Training document" at bounding box center [222, 171] width 161 height 15
type input "C:\fakepath\IMG_8493.jpg"
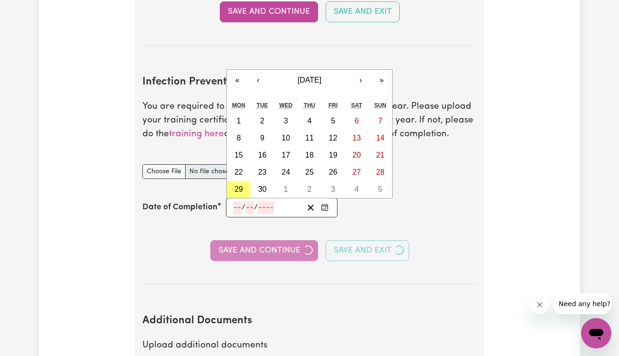
click at [238, 201] on input "number" at bounding box center [237, 207] width 9 height 13
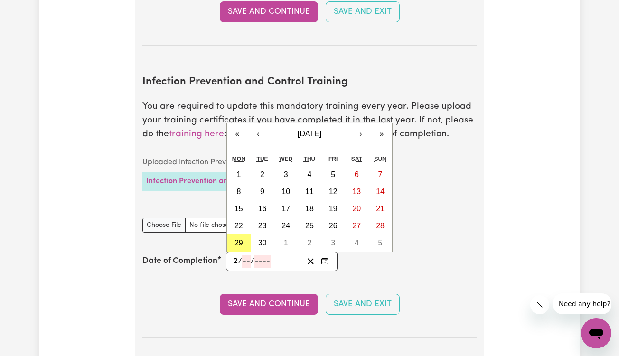
type input "22"
type input "04"
type input "0002-04-22"
type input "4"
type input "2"
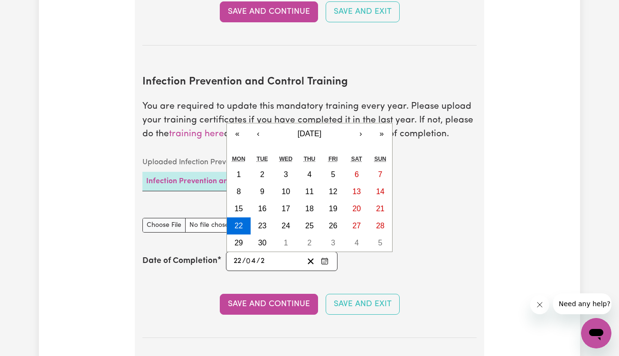
type input "0020-04-22"
type input "20"
type input "0202-04-22"
type input "202"
type input "[DATE]"
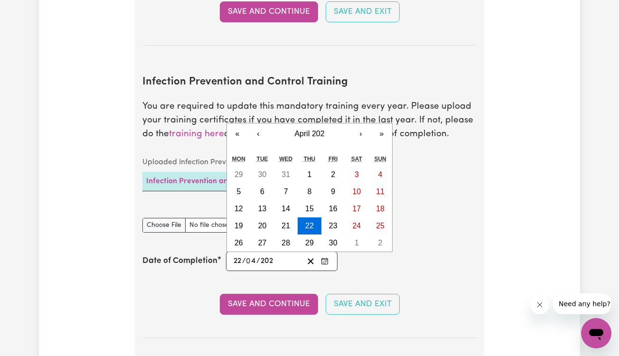
type input "2024"
type input "0202-04-22"
type input "202"
type input "0020-04-22"
type input "20"
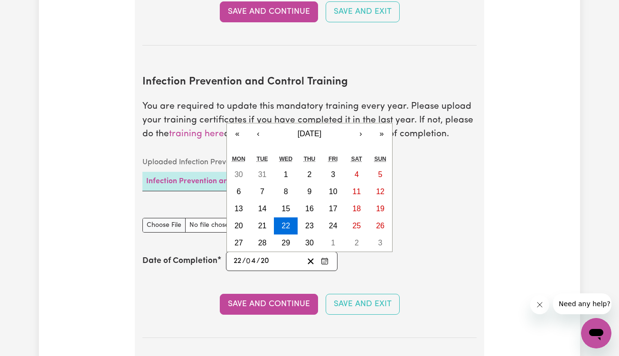
type input "0002-04-22"
type input "2"
click at [253, 255] on input "4" at bounding box center [251, 261] width 10 height 13
type input "2"
click at [254, 255] on input "4" at bounding box center [251, 261] width 10 height 13
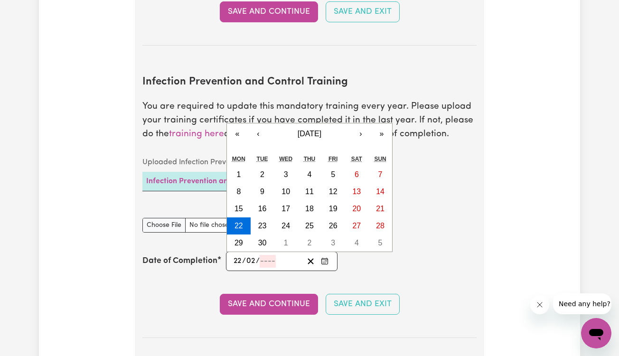
type input "02"
type input "0002-02-22"
type input "2"
type input "0020-02-22"
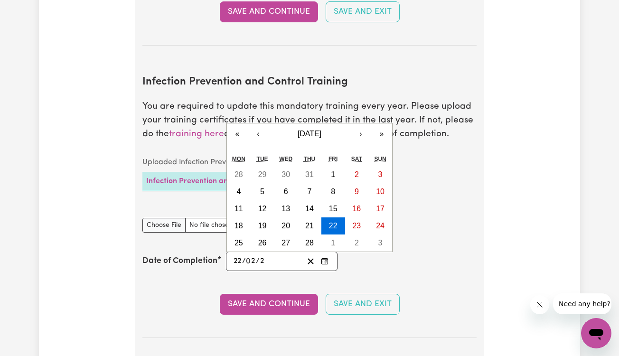
type input "20"
type input "0202-02-22"
type input "202"
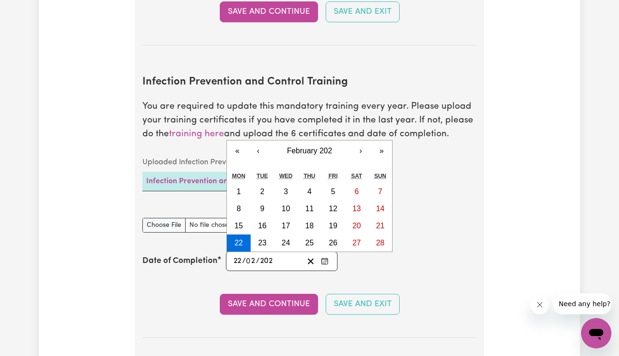
type input "[DATE]"
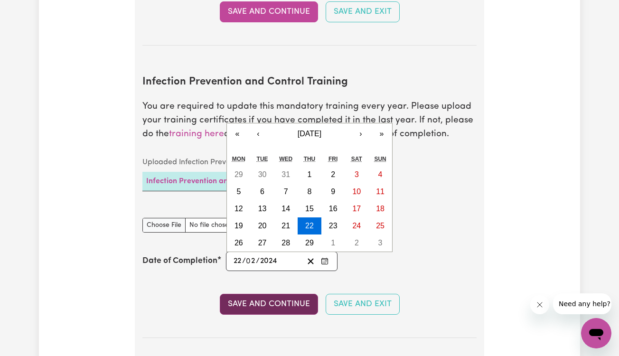
type input "2024"
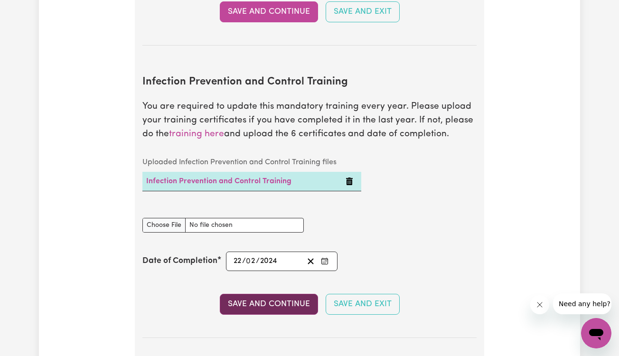
click at [258, 298] on button "Save and Continue" at bounding box center [269, 304] width 98 height 21
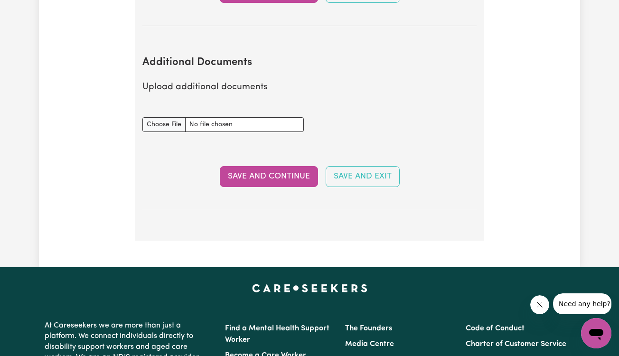
scroll to position [1845, 0]
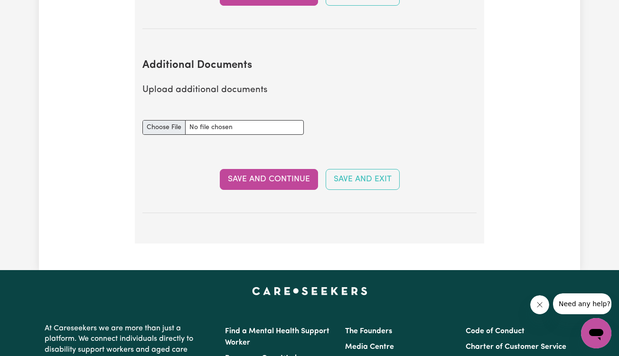
click at [159, 122] on input "Additional Documents document" at bounding box center [222, 127] width 161 height 15
type input "C:\fakepath\IMG_3610.jpg"
click at [282, 169] on button "Save and Continue" at bounding box center [269, 179] width 98 height 21
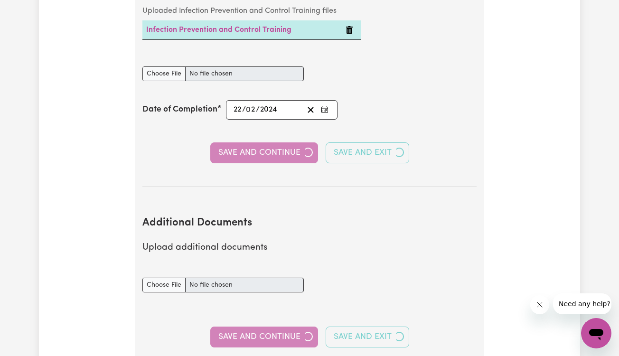
select select "Certificate III (Individual Support)"
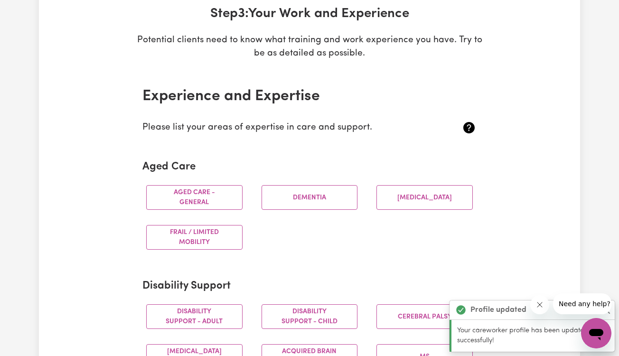
scroll to position [150, 0]
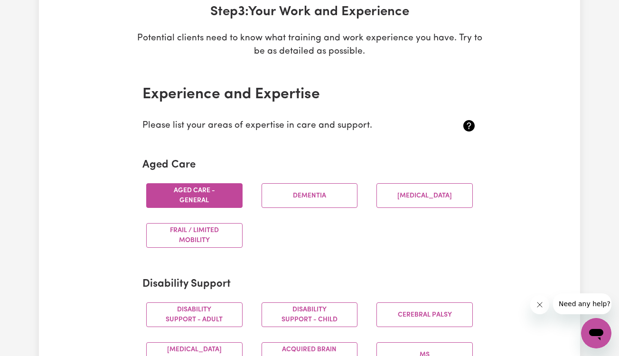
click at [214, 200] on button "Aged care - General" at bounding box center [194, 195] width 96 height 25
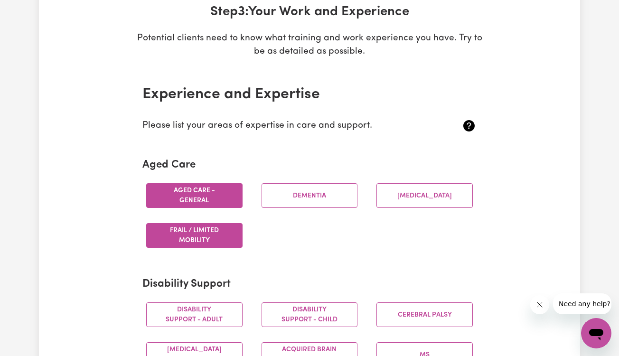
click at [230, 239] on button "Frail / limited mobility" at bounding box center [194, 235] width 96 height 25
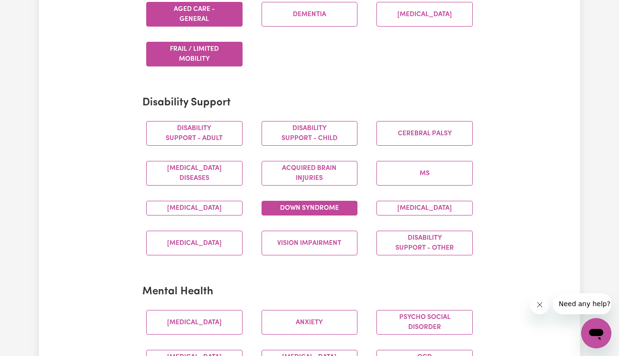
scroll to position [332, 0]
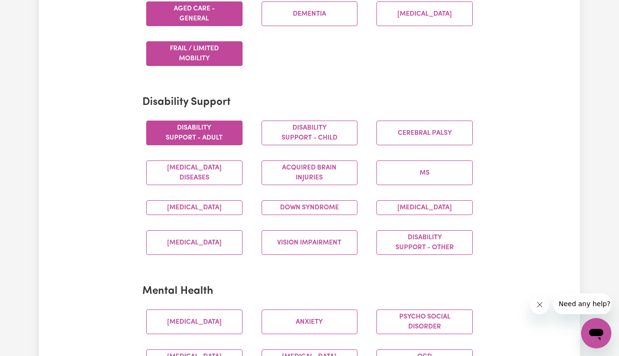
click at [217, 132] on button "Disability support - Adult" at bounding box center [194, 133] width 96 height 25
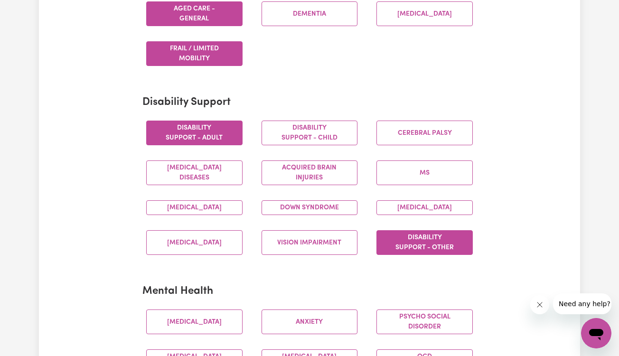
click at [455, 255] on button "Disability support - Other" at bounding box center [424, 242] width 96 height 25
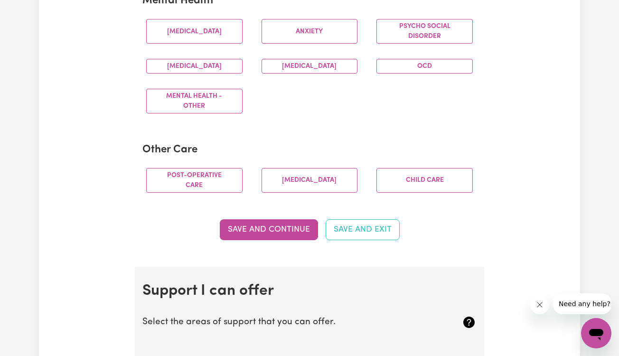
scroll to position [624, 0]
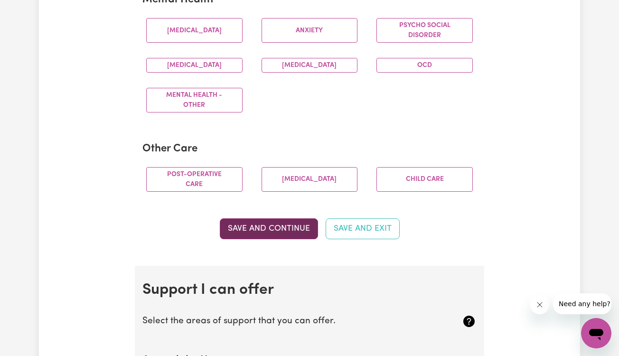
click at [295, 239] on button "Save and Continue" at bounding box center [269, 228] width 98 height 21
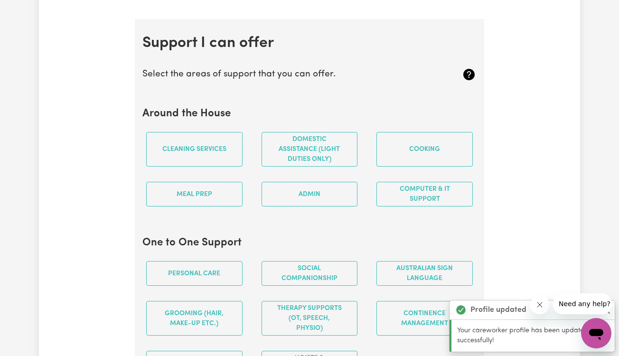
scroll to position [896, 0]
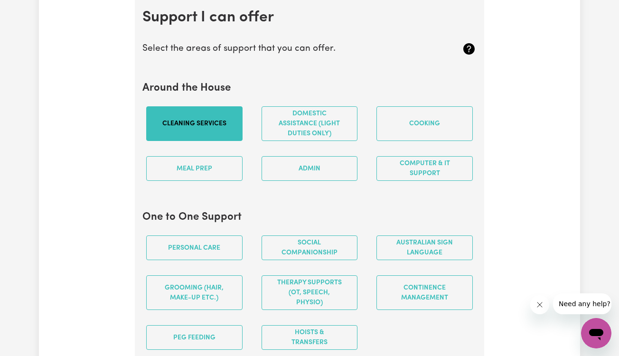
click at [218, 141] on button "Cleaning services" at bounding box center [194, 123] width 96 height 35
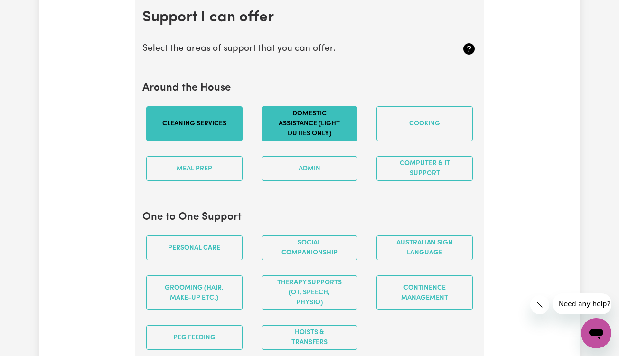
click at [287, 134] on button "Domestic assistance (light duties only)" at bounding box center [310, 123] width 96 height 35
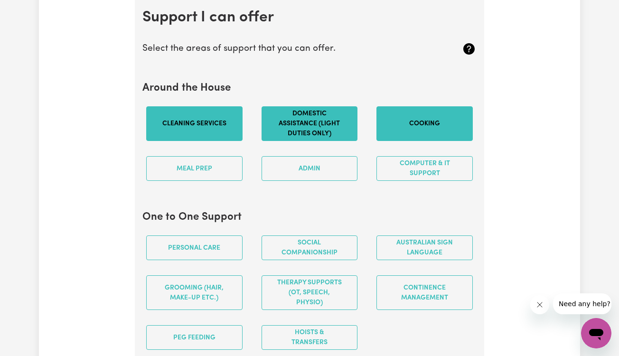
click at [417, 132] on button "Cooking" at bounding box center [424, 123] width 96 height 35
click at [175, 173] on button "Meal prep" at bounding box center [194, 168] width 96 height 25
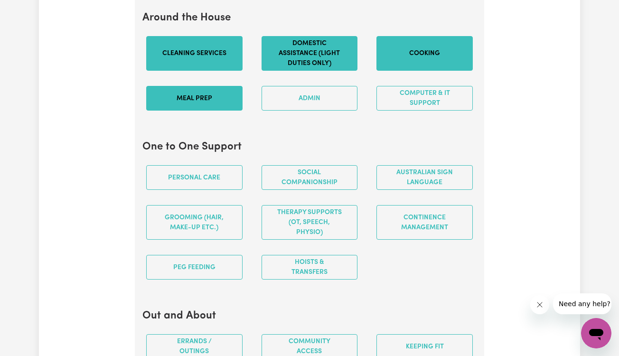
scroll to position [970, 0]
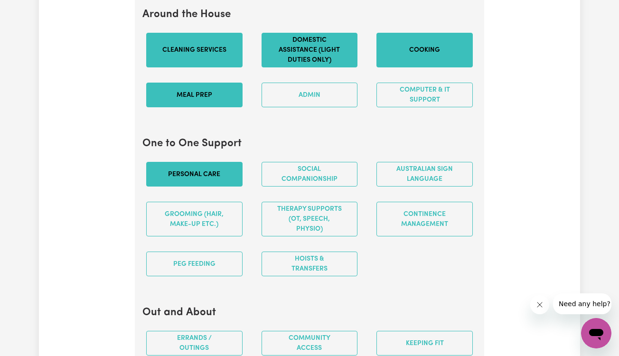
click at [232, 178] on button "Personal care" at bounding box center [194, 174] width 96 height 25
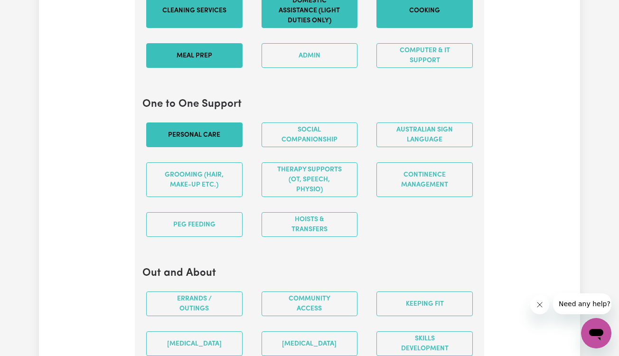
scroll to position [1012, 0]
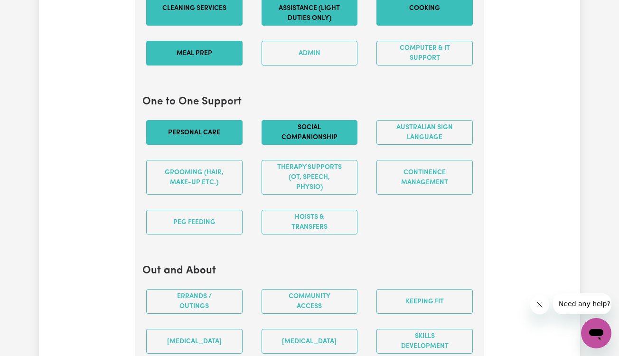
click at [338, 135] on button "Social companionship" at bounding box center [310, 132] width 96 height 25
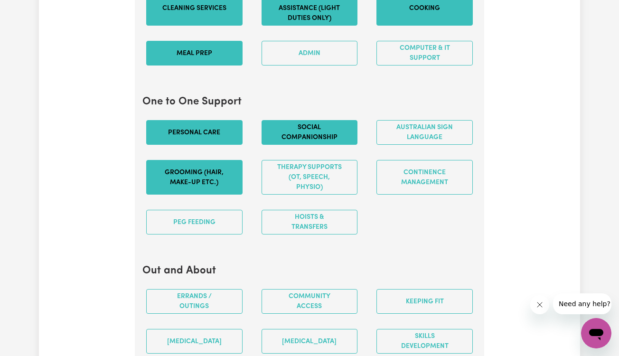
click at [195, 181] on button "Grooming (hair, make-up etc.)" at bounding box center [194, 177] width 96 height 35
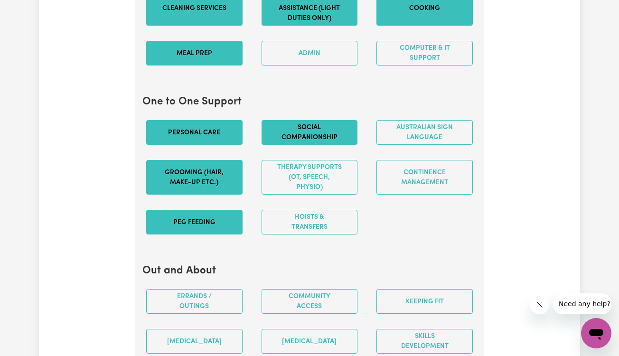
click at [194, 224] on button "PEG feeding" at bounding box center [194, 222] width 96 height 25
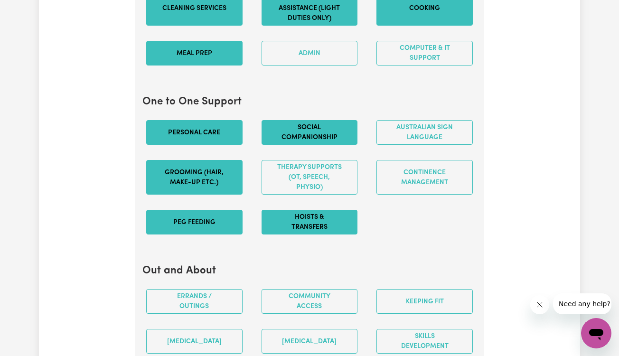
click at [285, 234] on button "Hoists & transfers" at bounding box center [310, 222] width 96 height 25
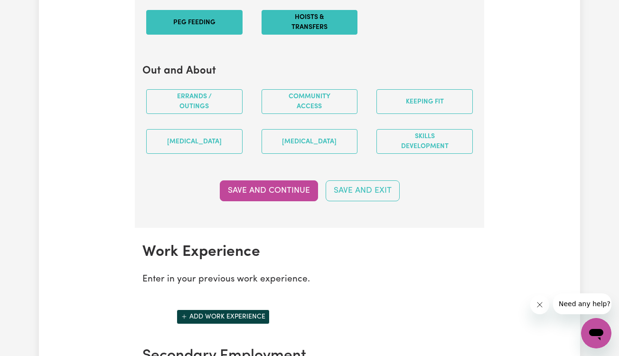
scroll to position [1216, 0]
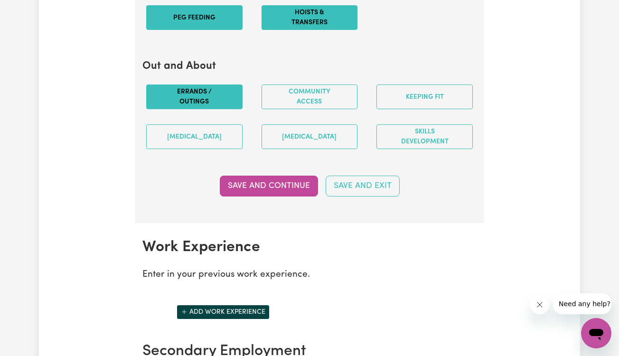
click at [234, 105] on button "Errands / Outings" at bounding box center [194, 96] width 96 height 25
click at [301, 109] on button "Community access" at bounding box center [310, 96] width 96 height 25
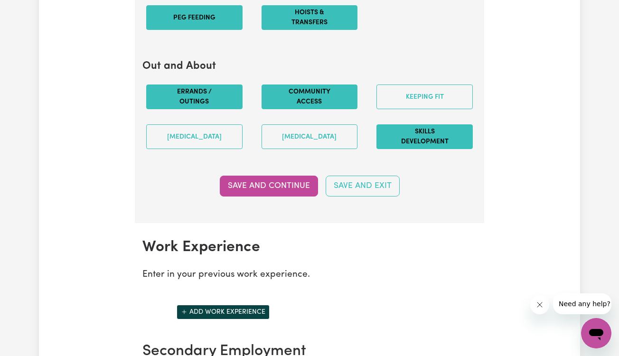
click at [415, 130] on button "Skills Development" at bounding box center [424, 136] width 96 height 25
click at [451, 95] on button "Keeping fit" at bounding box center [424, 96] width 96 height 25
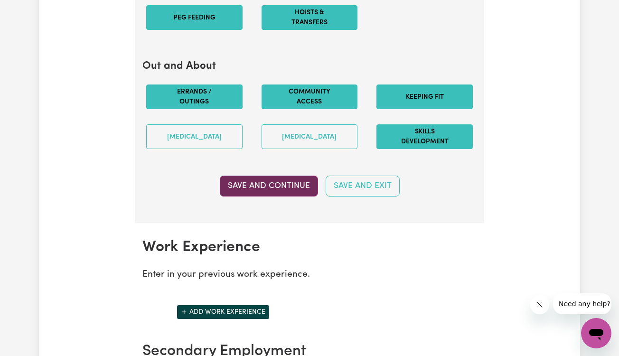
click at [293, 190] on button "Save and Continue" at bounding box center [269, 186] width 98 height 21
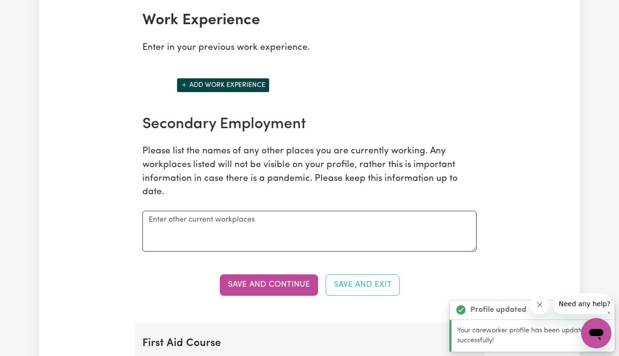
scroll to position [1444, 0]
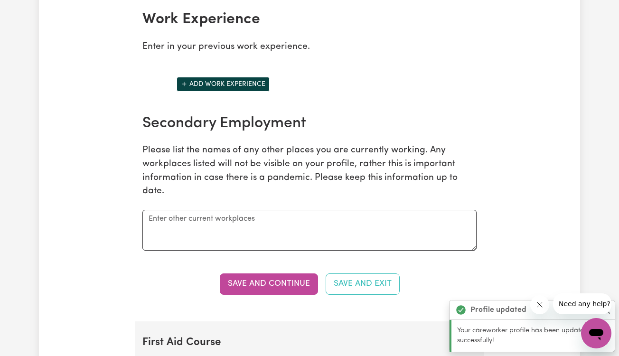
click at [244, 92] on button "Add work experience" at bounding box center [223, 84] width 93 height 15
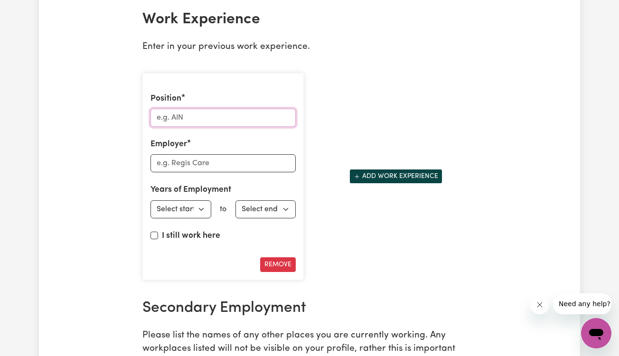
click at [224, 122] on input "Position" at bounding box center [222, 118] width 145 height 18
type input "AIN"
click at [206, 165] on input "Employer" at bounding box center [222, 163] width 145 height 18
type input "E4 RECRUITMENT"
select select "2023"
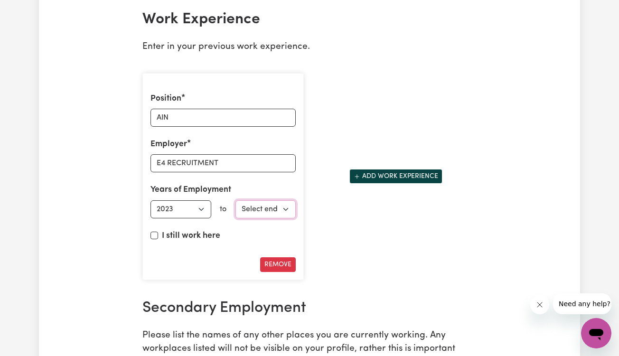
select select "2024"
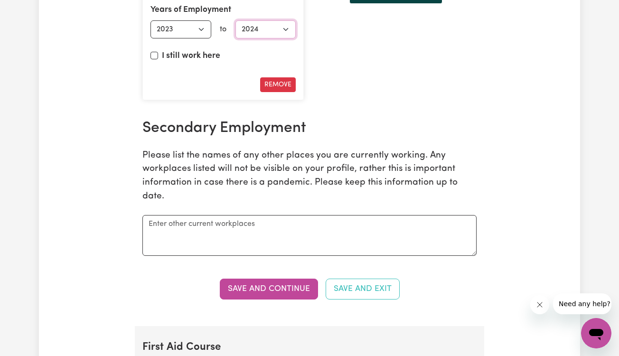
scroll to position [1630, 0]
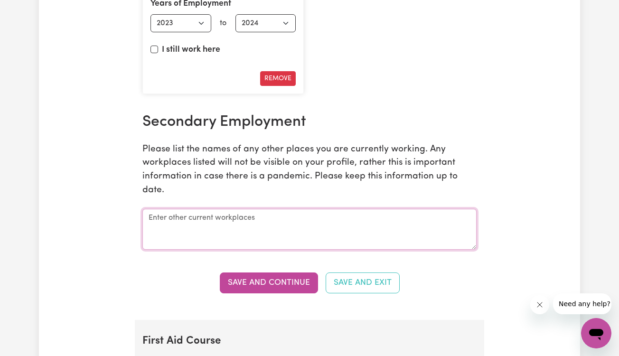
click at [307, 231] on textarea at bounding box center [309, 229] width 334 height 41
click at [321, 219] on textarea "I am currently working as a support worker in disability field" at bounding box center [309, 229] width 334 height 41
click at [367, 216] on textarea "I am currently working as a support worker in disability field" at bounding box center [309, 229] width 334 height 41
click at [309, 220] on textarea "I am currently working as a support worker in disability field." at bounding box center [309, 229] width 334 height 41
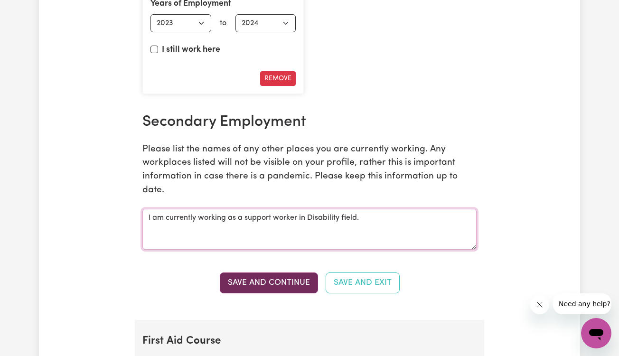
type textarea "I am currently working as a support worker in Disability field."
click at [278, 289] on button "Save and Continue" at bounding box center [269, 282] width 98 height 21
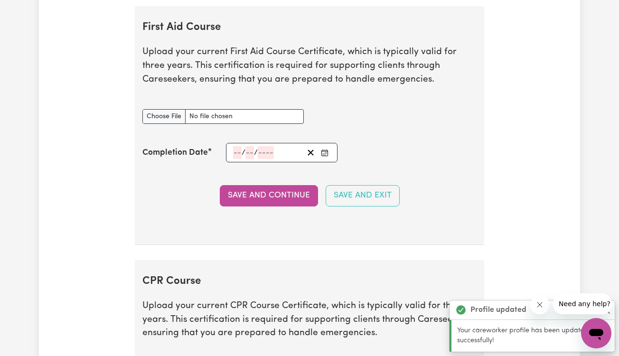
scroll to position [1939, 0]
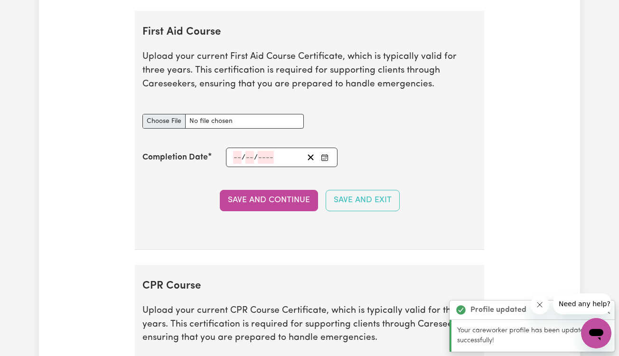
click at [173, 120] on input "First Aid Course document" at bounding box center [222, 121] width 161 height 15
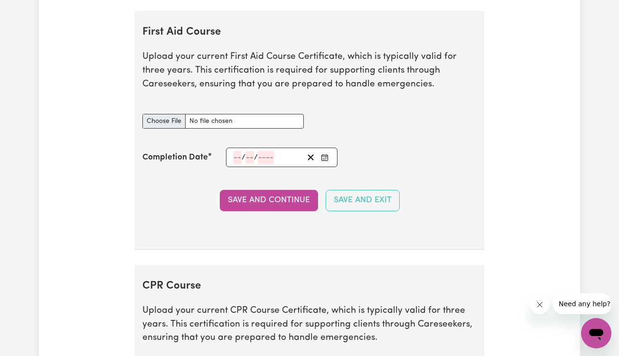
type input "C:\fakepath\IMG_3610.jpg"
click at [240, 156] on input "number" at bounding box center [237, 157] width 9 height 13
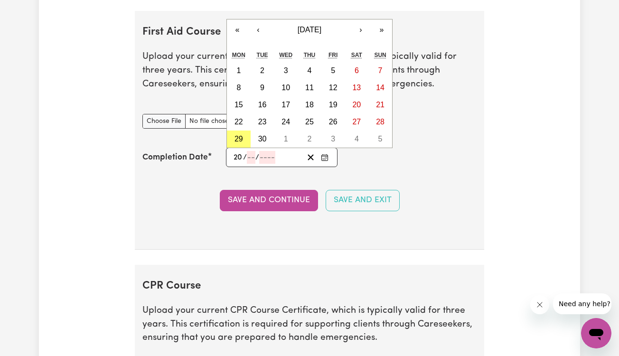
type input "20"
type input "08"
type input "202"
type input "[DATE]"
type input "8"
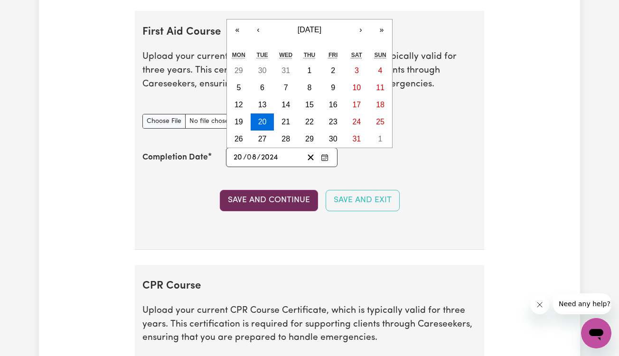
type input "2024"
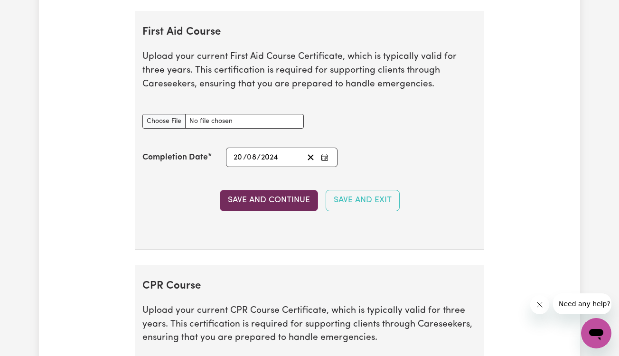
click at [281, 203] on button "Save and Continue" at bounding box center [269, 200] width 98 height 21
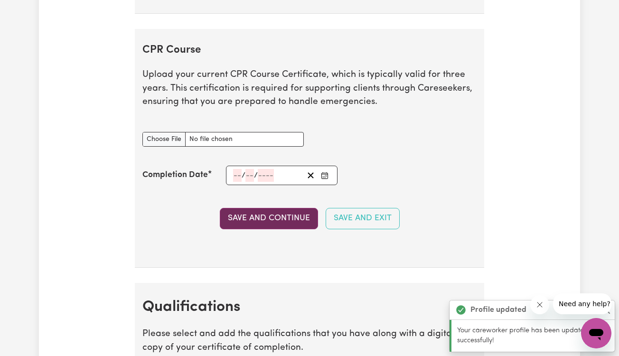
scroll to position [2231, 0]
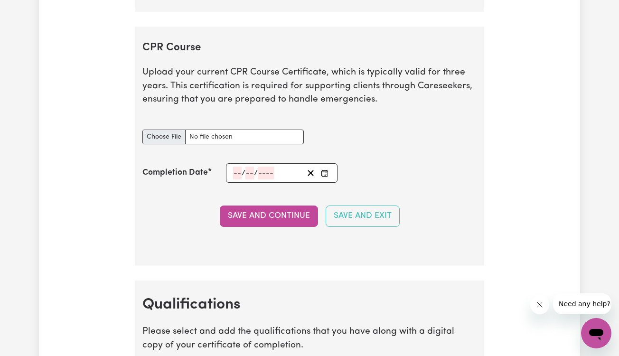
click at [173, 138] on input "CPR Course document" at bounding box center [222, 137] width 161 height 15
type input "C:\fakepath\IMG_3610.jpg"
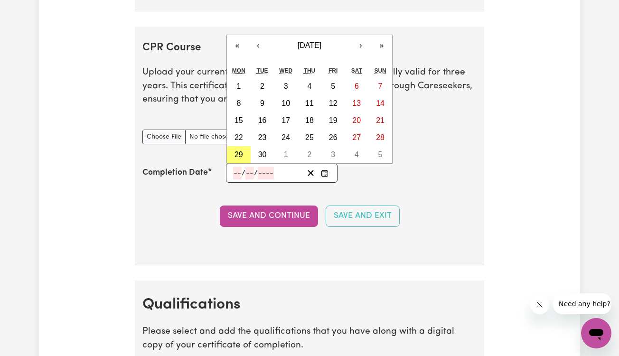
click at [235, 167] on input "number" at bounding box center [237, 173] width 9 height 13
type input "20"
type input "08"
type input "202"
type input "[DATE]"
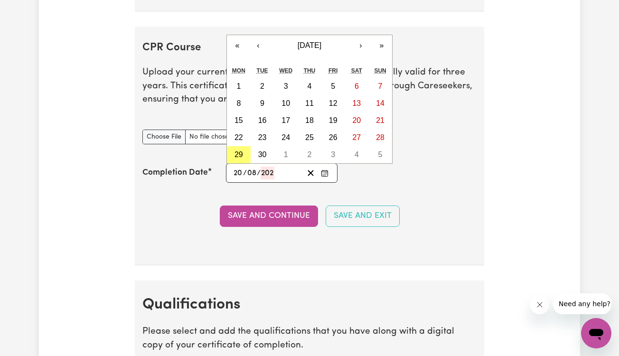
type input "8"
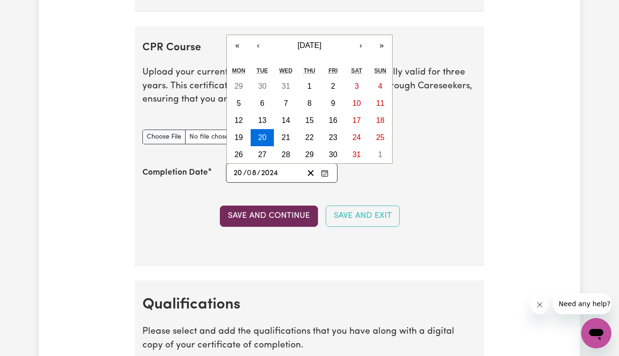
type input "2024"
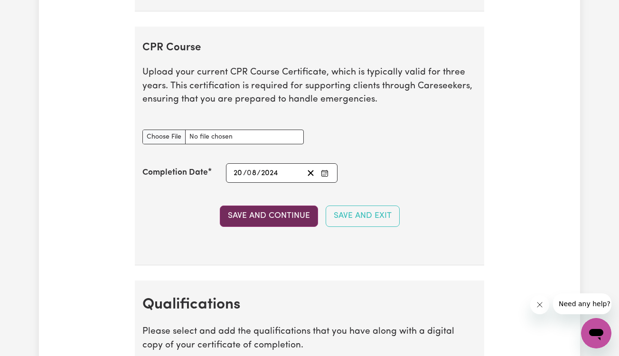
click at [266, 216] on button "Save and Continue" at bounding box center [269, 216] width 98 height 21
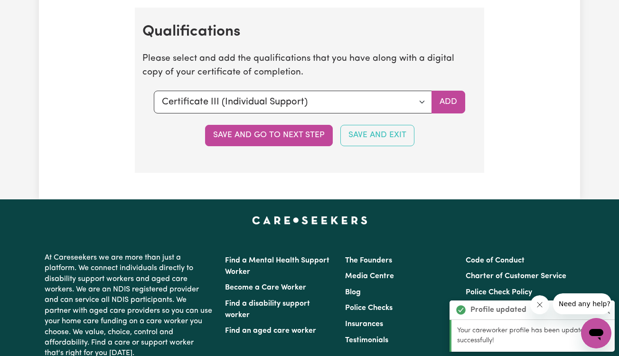
scroll to position [2509, 0]
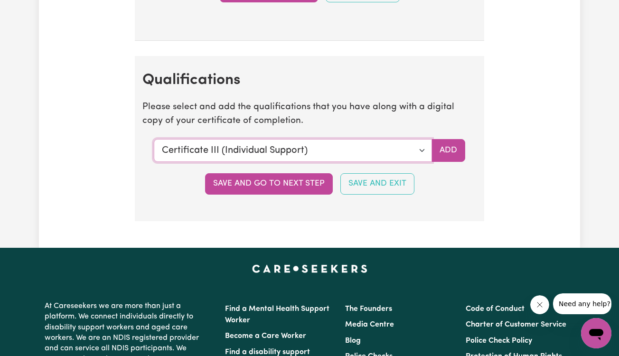
select select "Certificate IV (Ageing Support)"
click at [444, 145] on button "Add" at bounding box center [448, 150] width 34 height 23
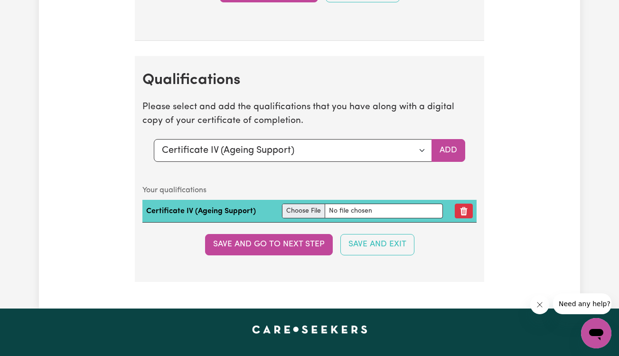
click at [310, 207] on input "file" at bounding box center [362, 211] width 161 height 15
type input "C:\fakepath\[PERSON_NAME] Certificate IV in Ageing SupportÂ 3.pdf"
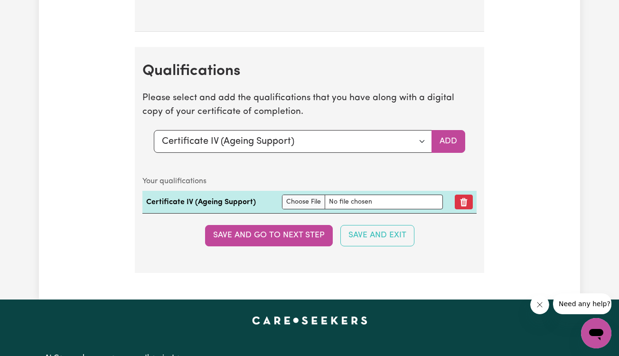
scroll to position [2521, 0]
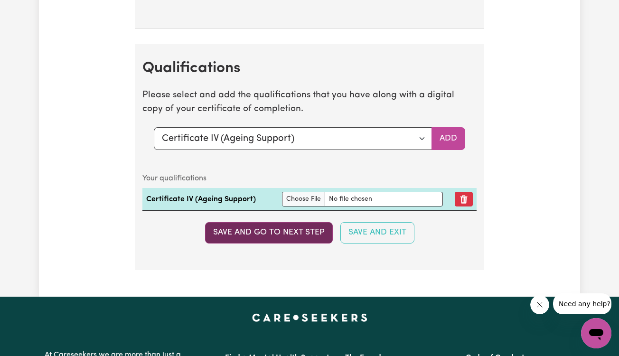
click at [281, 227] on button "Save and go to next step" at bounding box center [269, 232] width 128 height 21
click at [286, 233] on button "Save and go to next step" at bounding box center [269, 232] width 128 height 21
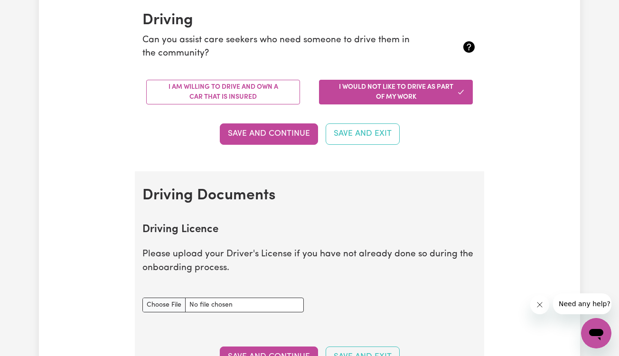
scroll to position [225, 0]
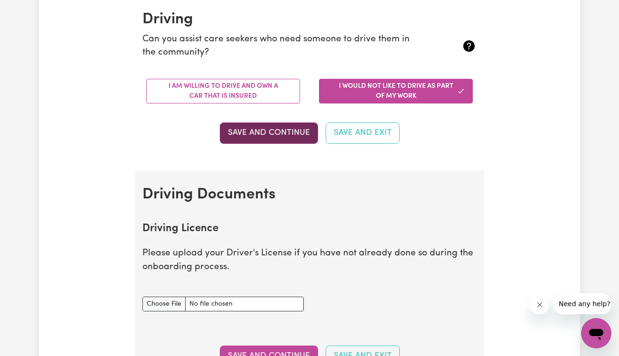
click at [278, 133] on button "Save and Continue" at bounding box center [269, 132] width 98 height 21
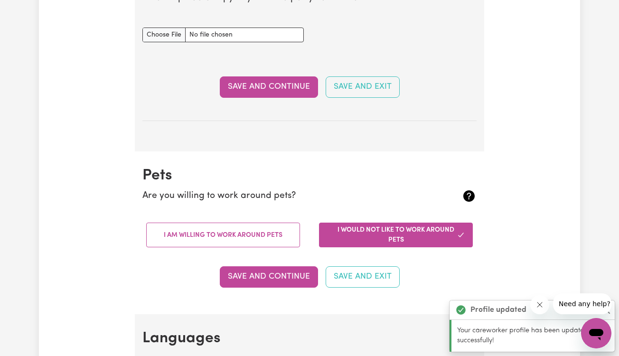
scroll to position [750, 0]
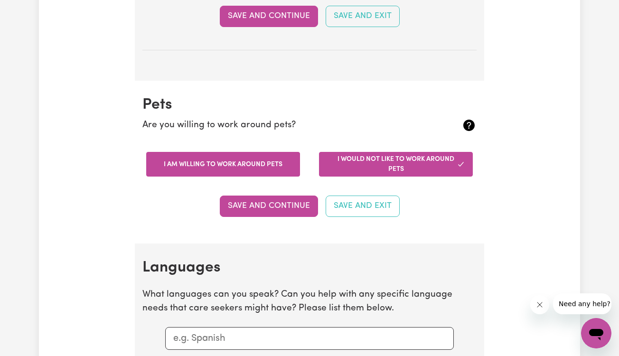
click at [258, 156] on button "I am willing to work around pets" at bounding box center [223, 164] width 154 height 25
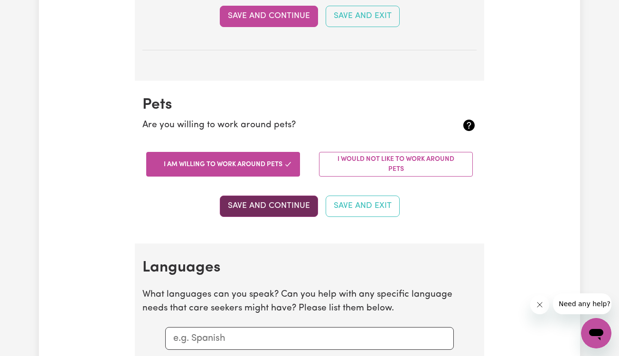
click at [264, 197] on button "Save and Continue" at bounding box center [269, 206] width 98 height 21
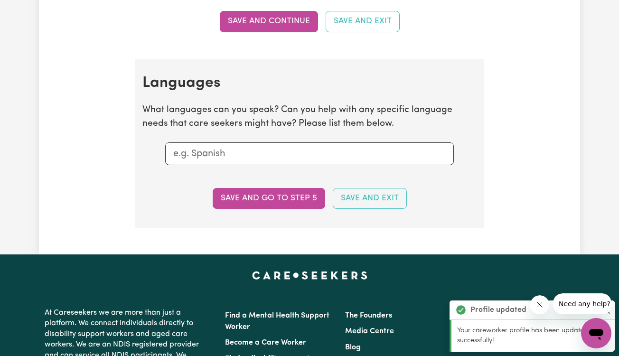
scroll to position [927, 0]
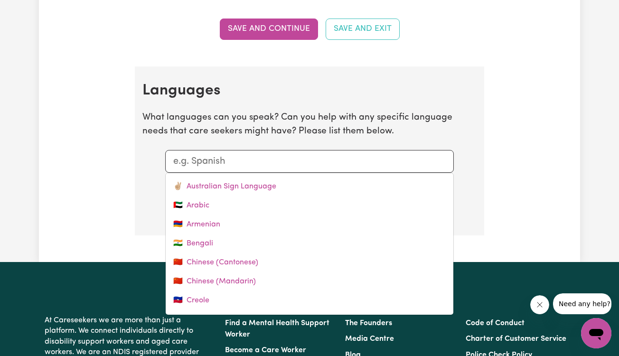
click at [266, 163] on div at bounding box center [309, 161] width 289 height 23
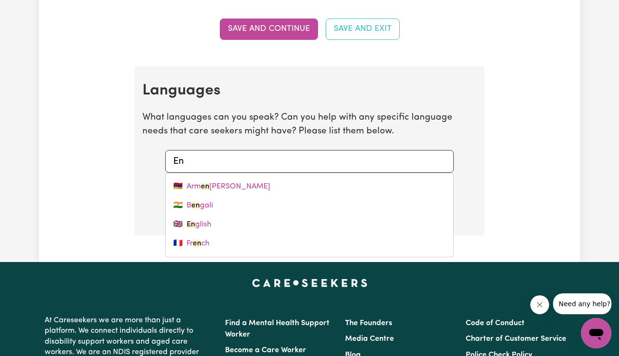
type input "Eng"
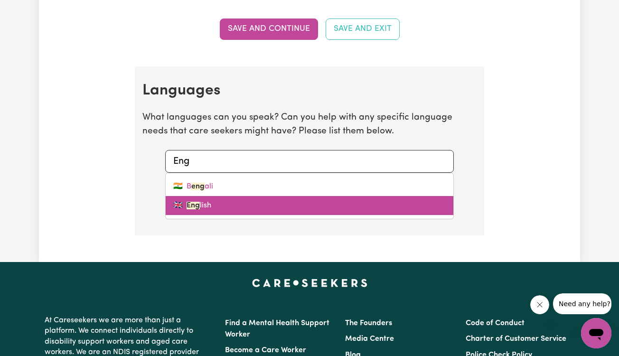
click at [250, 202] on link "🇬🇧 Eng lish" at bounding box center [310, 205] width 288 height 19
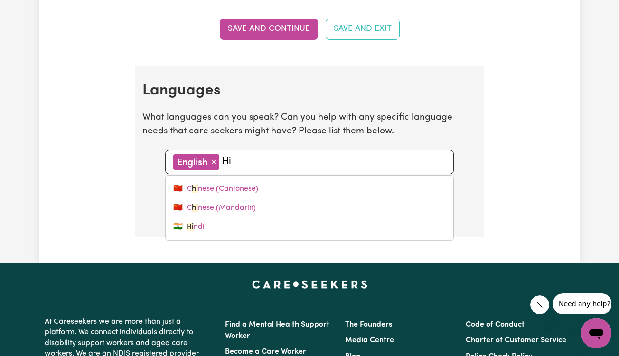
type input "Hin"
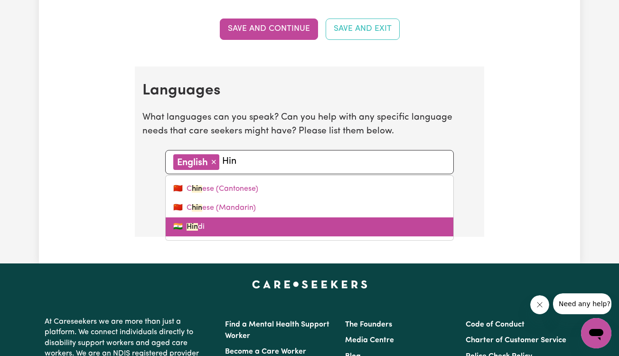
click at [229, 217] on link "🇮🇳 Hin di" at bounding box center [310, 226] width 288 height 19
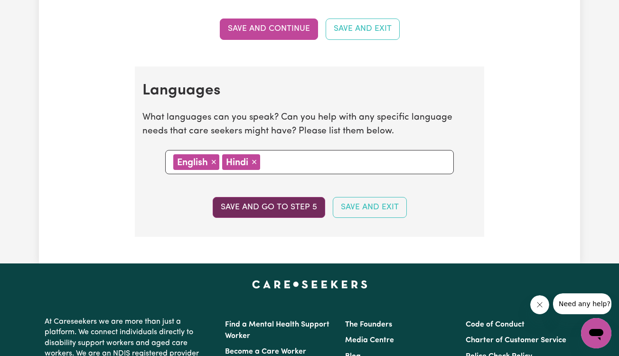
click at [292, 205] on button "Save and go to step 5" at bounding box center [269, 207] width 112 height 21
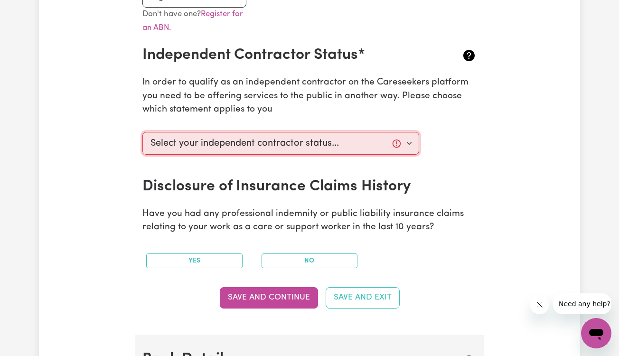
scroll to position [371, 0]
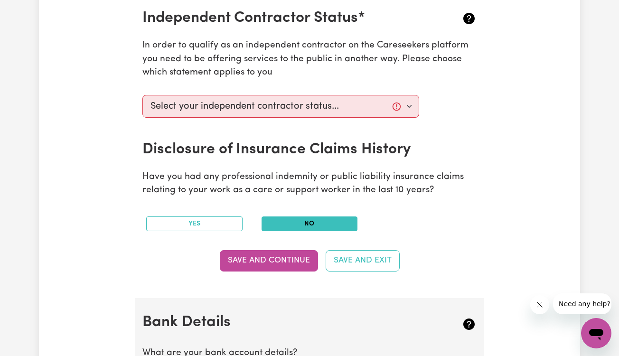
click at [279, 218] on button "No" at bounding box center [310, 223] width 96 height 15
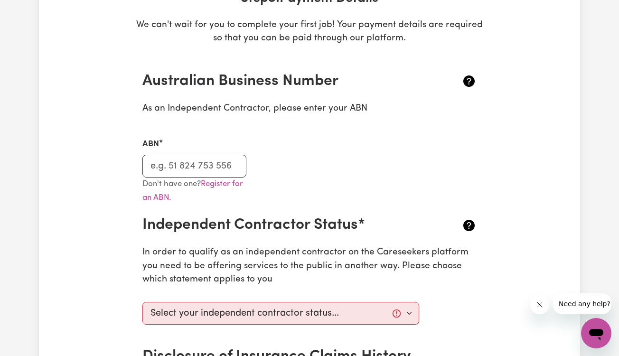
scroll to position [163, 0]
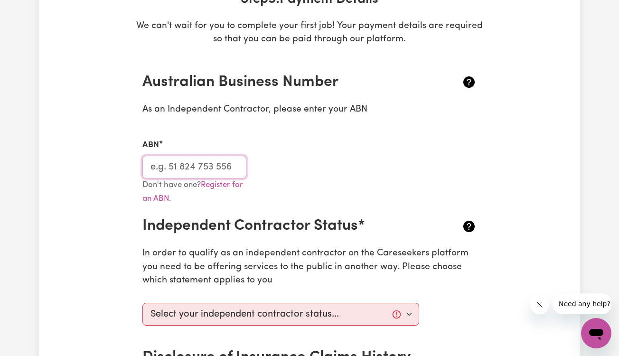
click at [192, 170] on input "ABN" at bounding box center [194, 167] width 104 height 23
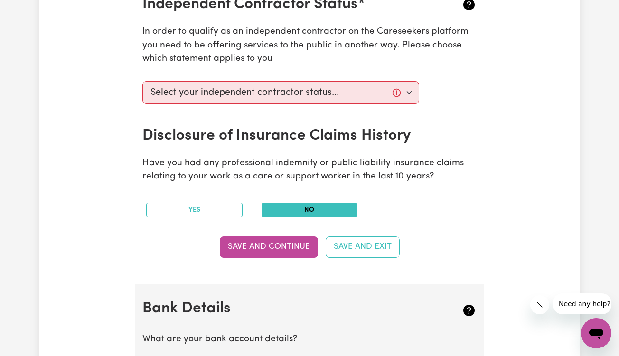
scroll to position [387, 0]
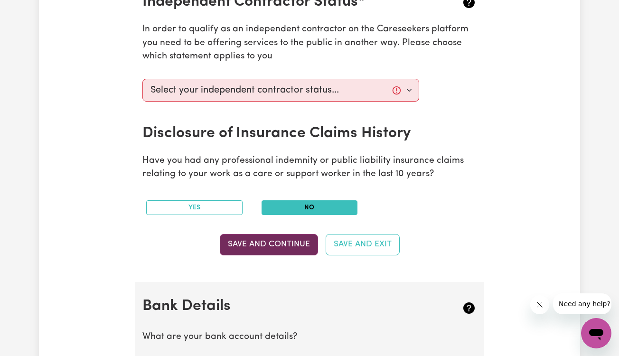
type input "60 114 321 070"
click at [260, 245] on button "Save and Continue" at bounding box center [269, 244] width 98 height 21
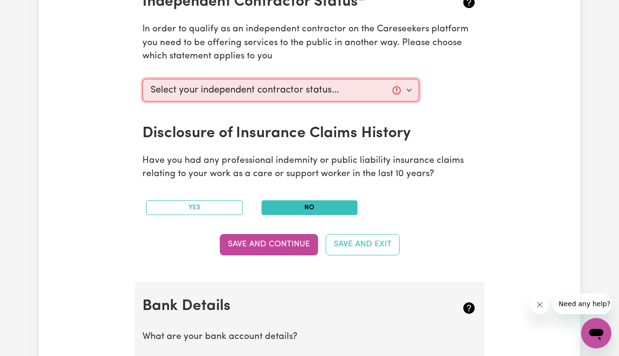
select select "I am providing services by being employed by an organisation"
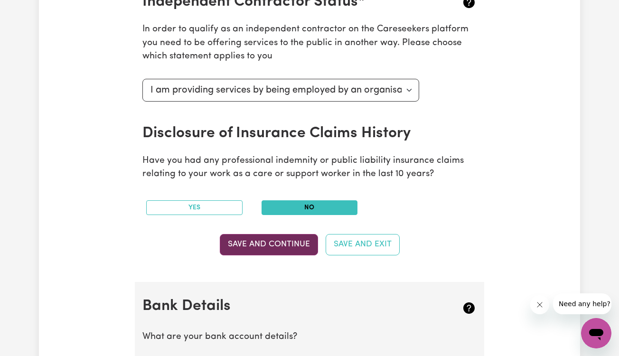
click at [275, 244] on button "Save and Continue" at bounding box center [269, 244] width 98 height 21
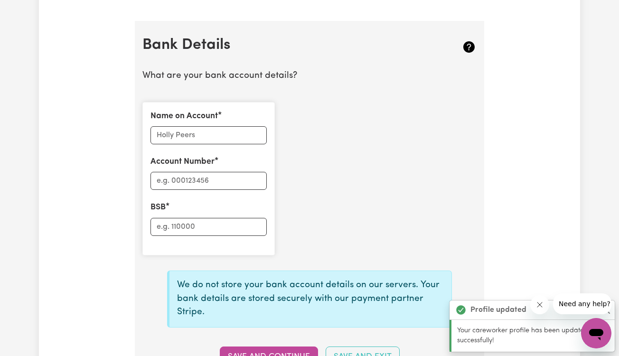
scroll to position [664, 0]
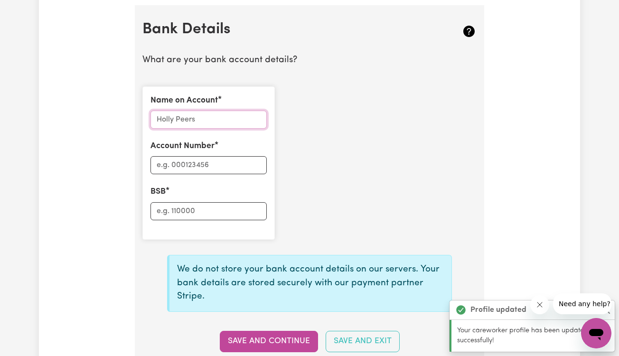
click at [245, 117] on input "Name on Account" at bounding box center [208, 120] width 116 height 18
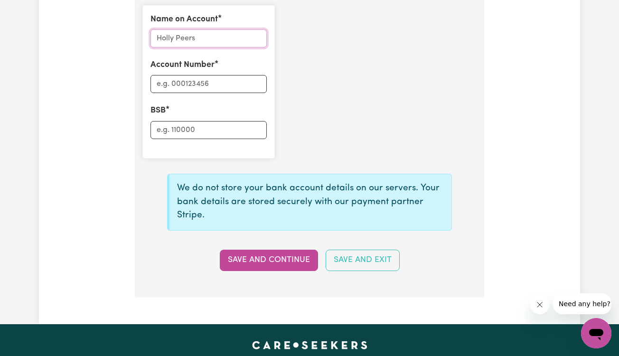
scroll to position [749, 0]
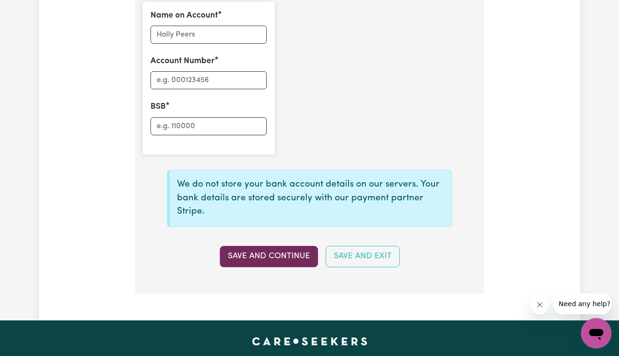
click at [258, 246] on button "Save and Continue" at bounding box center [269, 256] width 98 height 21
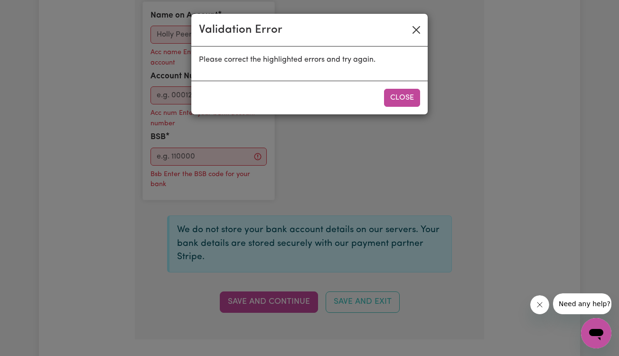
click at [420, 28] on button "Close" at bounding box center [416, 29] width 15 height 15
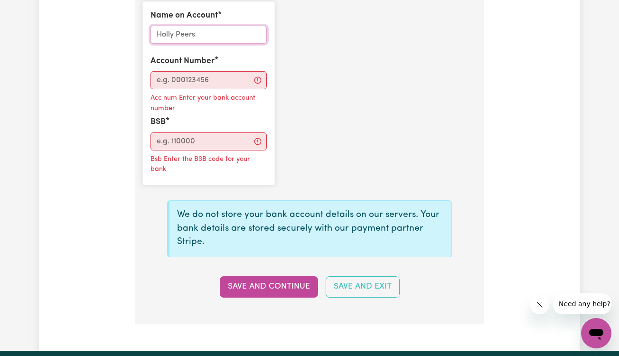
click at [237, 28] on input "Name on Account" at bounding box center [208, 35] width 116 height 18
type input "Krisa"
type input "[PERSON_NAME]"
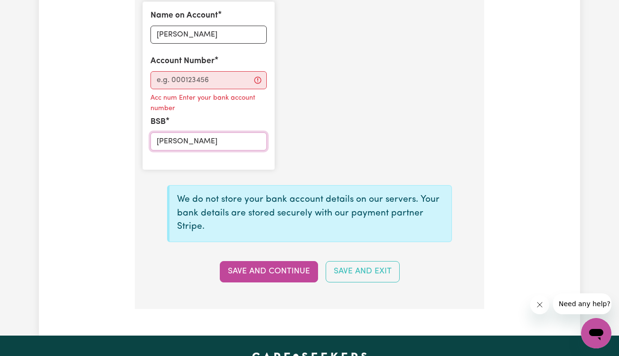
click at [211, 140] on input "[PERSON_NAME]" at bounding box center [208, 141] width 116 height 18
drag, startPoint x: 206, startPoint y: 140, endPoint x: 159, endPoint y: 134, distance: 47.8
click at [157, 136] on input "[PERSON_NAME]" at bounding box center [208, 141] width 116 height 18
click at [203, 72] on input "Account Number" at bounding box center [208, 80] width 116 height 18
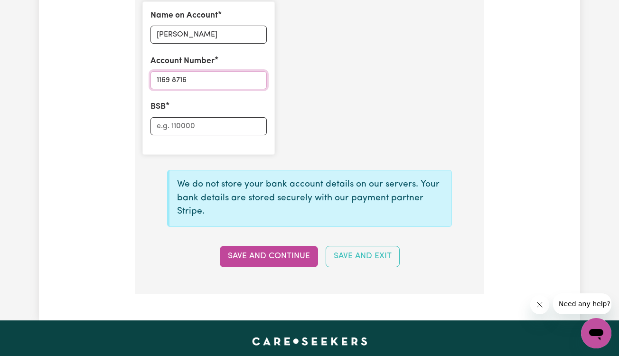
type input "1169 8716"
click at [191, 117] on input "BSB" at bounding box center [208, 126] width 116 height 18
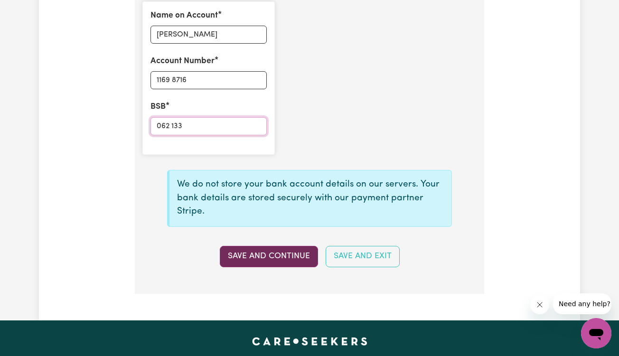
type input "062 133"
click at [257, 246] on button "Save and Continue" at bounding box center [269, 256] width 98 height 21
click at [284, 248] on button "Save and Continue" at bounding box center [269, 256] width 98 height 21
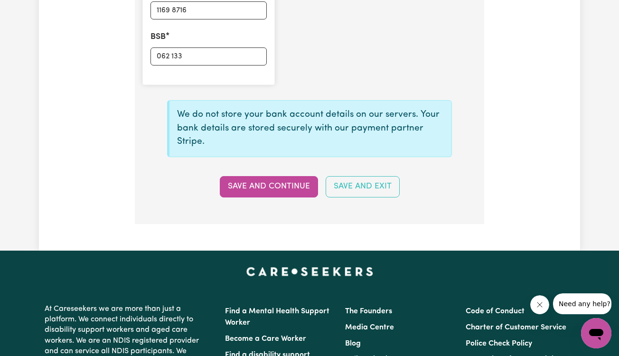
scroll to position [810, 0]
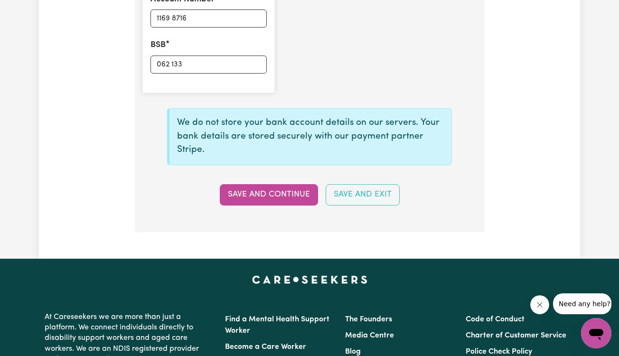
click at [296, 202] on section "Bank Details What are your bank account details? Name on Account [PERSON_NAME] …" at bounding box center [309, 46] width 349 height 374
click at [296, 195] on button "Save and Continue" at bounding box center [269, 194] width 98 height 21
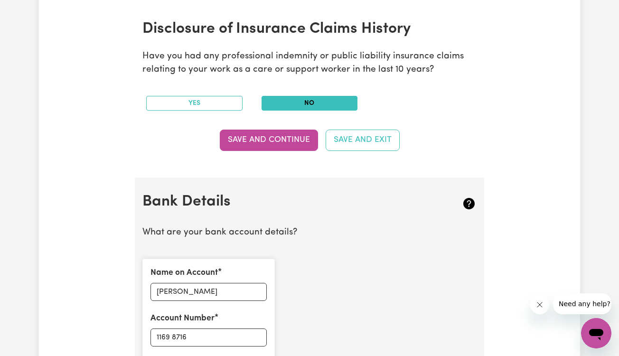
scroll to position [457, 0]
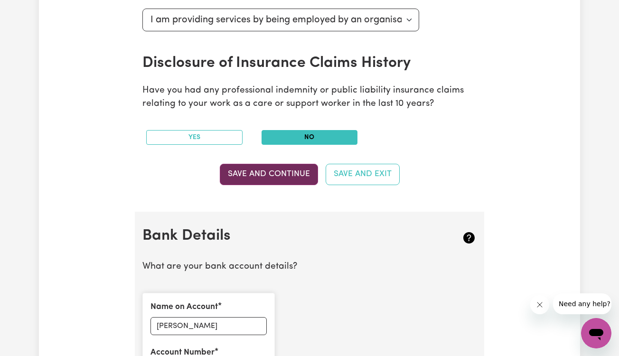
click at [301, 172] on button "Save and Continue" at bounding box center [269, 174] width 98 height 21
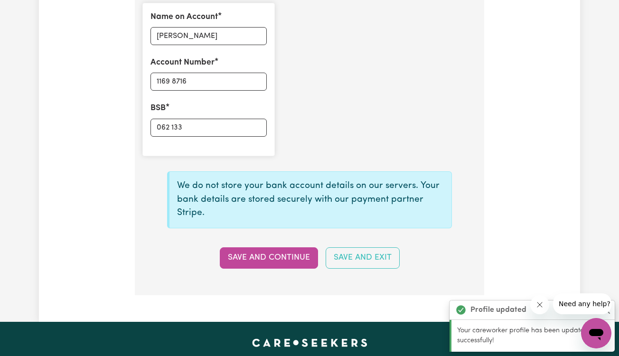
scroll to position [748, 0]
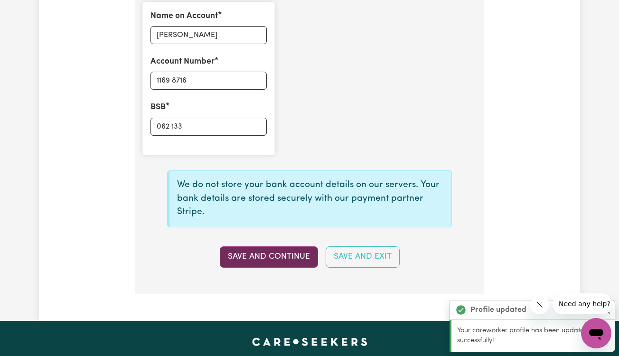
click at [248, 255] on button "Save and Continue" at bounding box center [269, 256] width 98 height 21
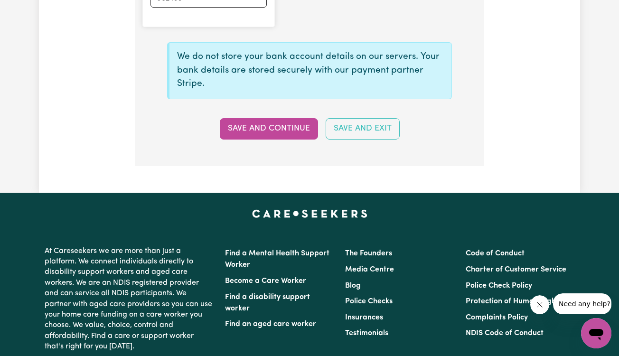
scroll to position [881, 0]
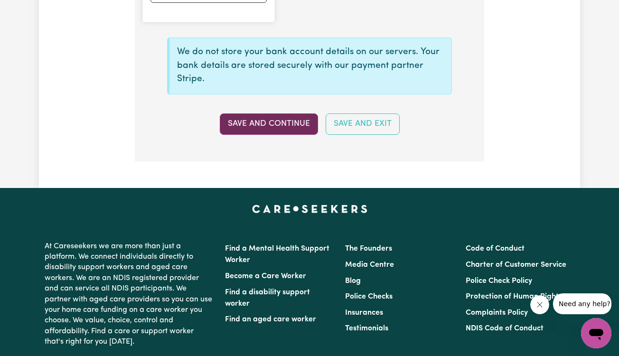
click at [288, 118] on button "Save and Continue" at bounding box center [269, 123] width 98 height 21
click at [289, 119] on button "Save and Continue" at bounding box center [269, 123] width 98 height 21
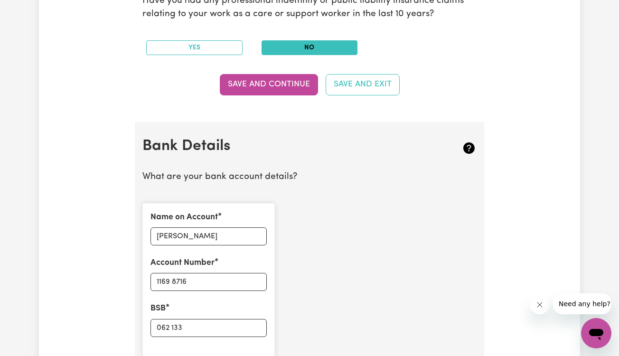
scroll to position [577, 0]
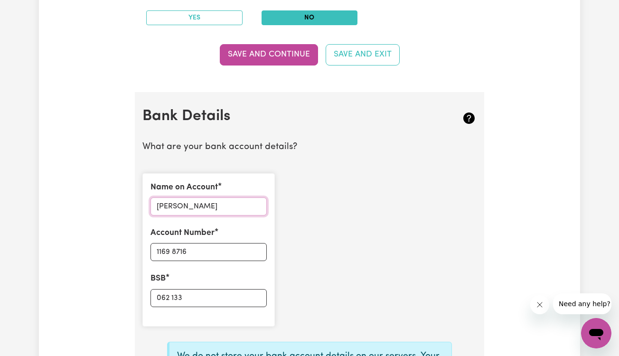
click at [209, 197] on input "[PERSON_NAME]" at bounding box center [208, 206] width 116 height 18
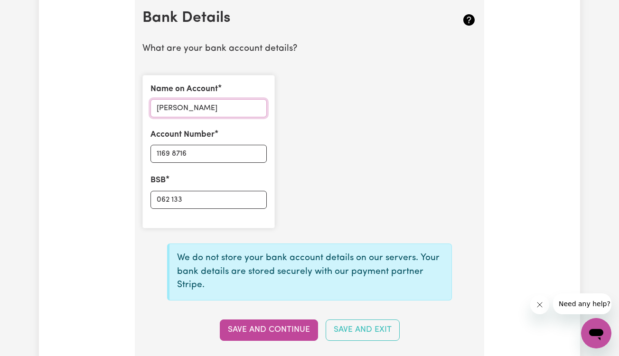
scroll to position [703, 0]
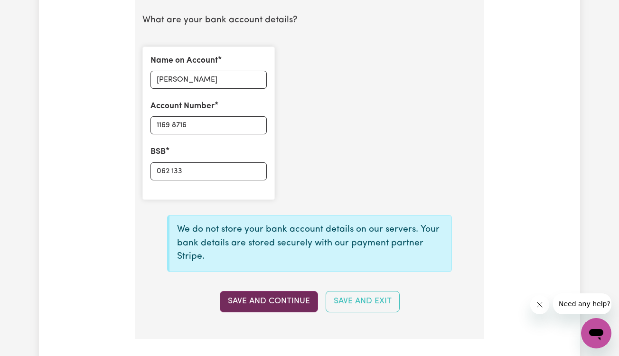
click at [239, 291] on button "Save and Continue" at bounding box center [269, 301] width 98 height 21
click at [239, 291] on div "Save and Continue Save and Exit" at bounding box center [310, 301] width 346 height 21
click at [239, 291] on button "Save and Continue" at bounding box center [269, 301] width 98 height 21
click at [301, 296] on button "Save and Continue" at bounding box center [269, 301] width 98 height 21
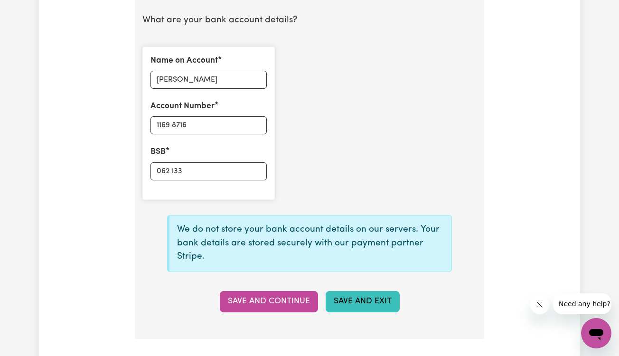
click at [343, 296] on button "Save and Exit" at bounding box center [363, 301] width 74 height 21
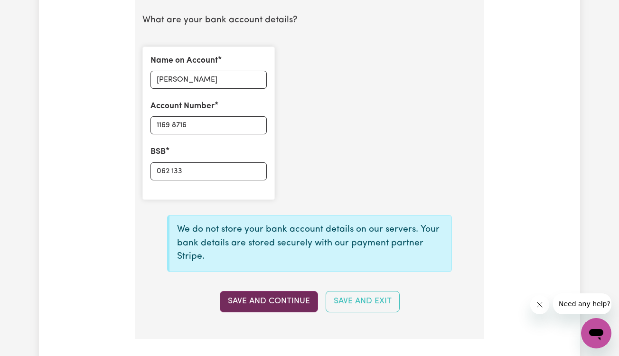
click at [277, 292] on button "Save and Continue" at bounding box center [269, 301] width 98 height 21
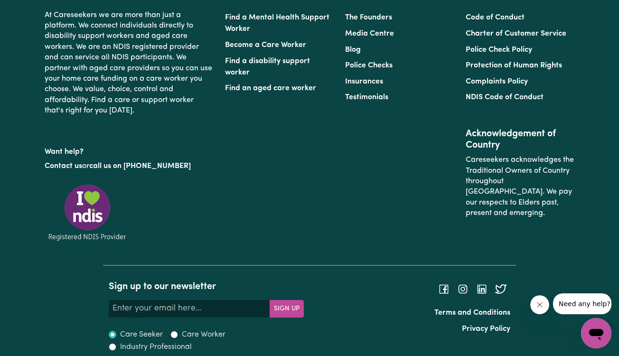
scroll to position [1111, 0]
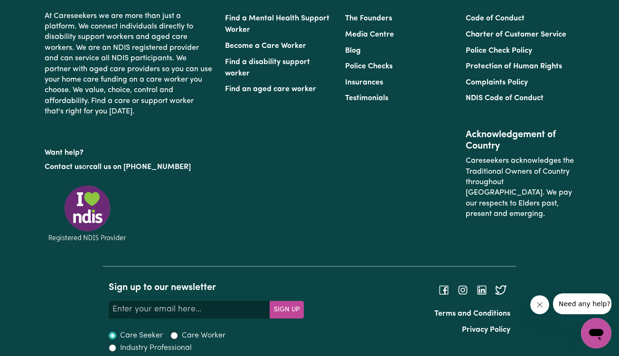
click at [588, 330] on icon "Open messaging window" at bounding box center [596, 333] width 17 height 17
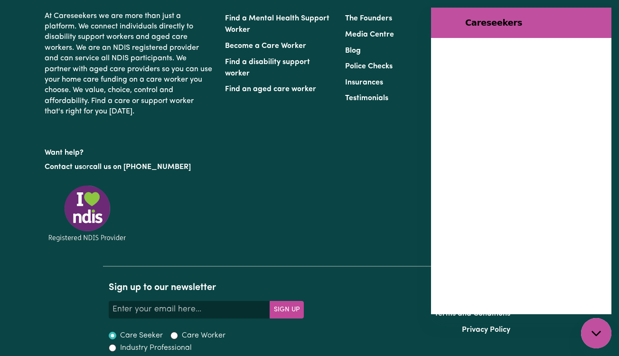
scroll to position [0, 0]
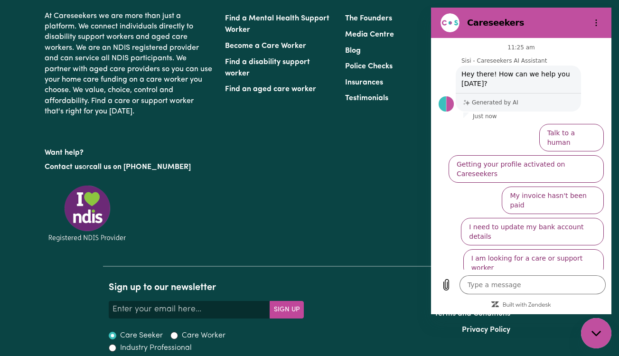
click at [365, 146] on div "The Founders Media Centre Blog Police Checks Insurances Testimonials" at bounding box center [399, 121] width 120 height 220
click at [364, 322] on li "Privacy Policy" at bounding box center [412, 330] width 195 height 16
click at [322, 218] on div "Find a Mental Health Support Worker Become a Care Worker Find a disability supp…" at bounding box center [399, 136] width 361 height 259
click at [594, 334] on icon "Close messaging window" at bounding box center [595, 332] width 9 height 5
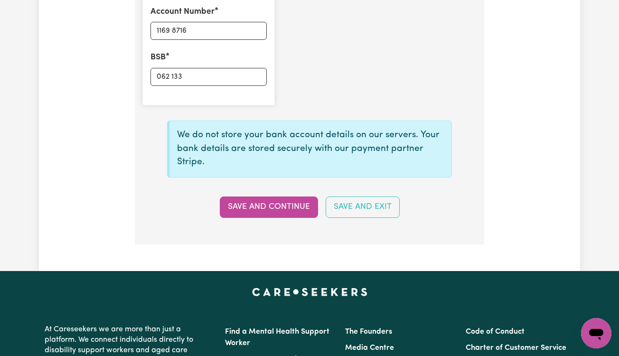
scroll to position [767, 0]
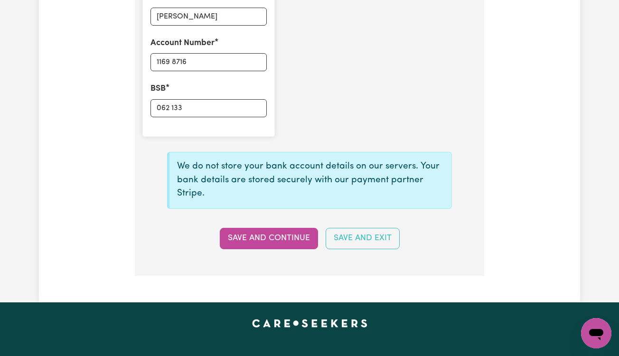
click at [325, 232] on div "Save and Continue Save and Exit" at bounding box center [310, 238] width 346 height 21
click at [337, 232] on button "Save and Exit" at bounding box center [363, 238] width 74 height 21
type textarea "x"
